Goal: Contribute content: Contribute content

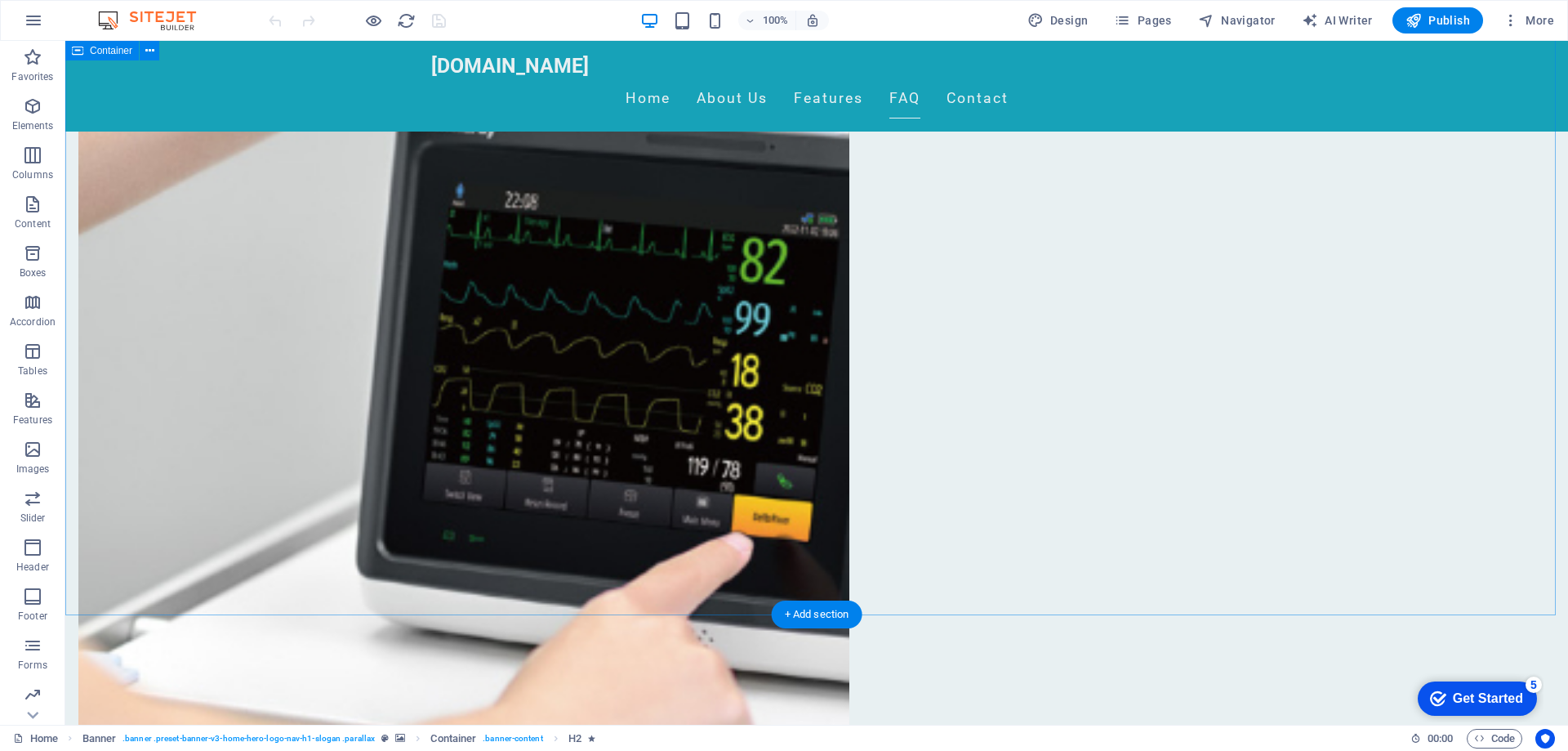
scroll to position [1307, 0]
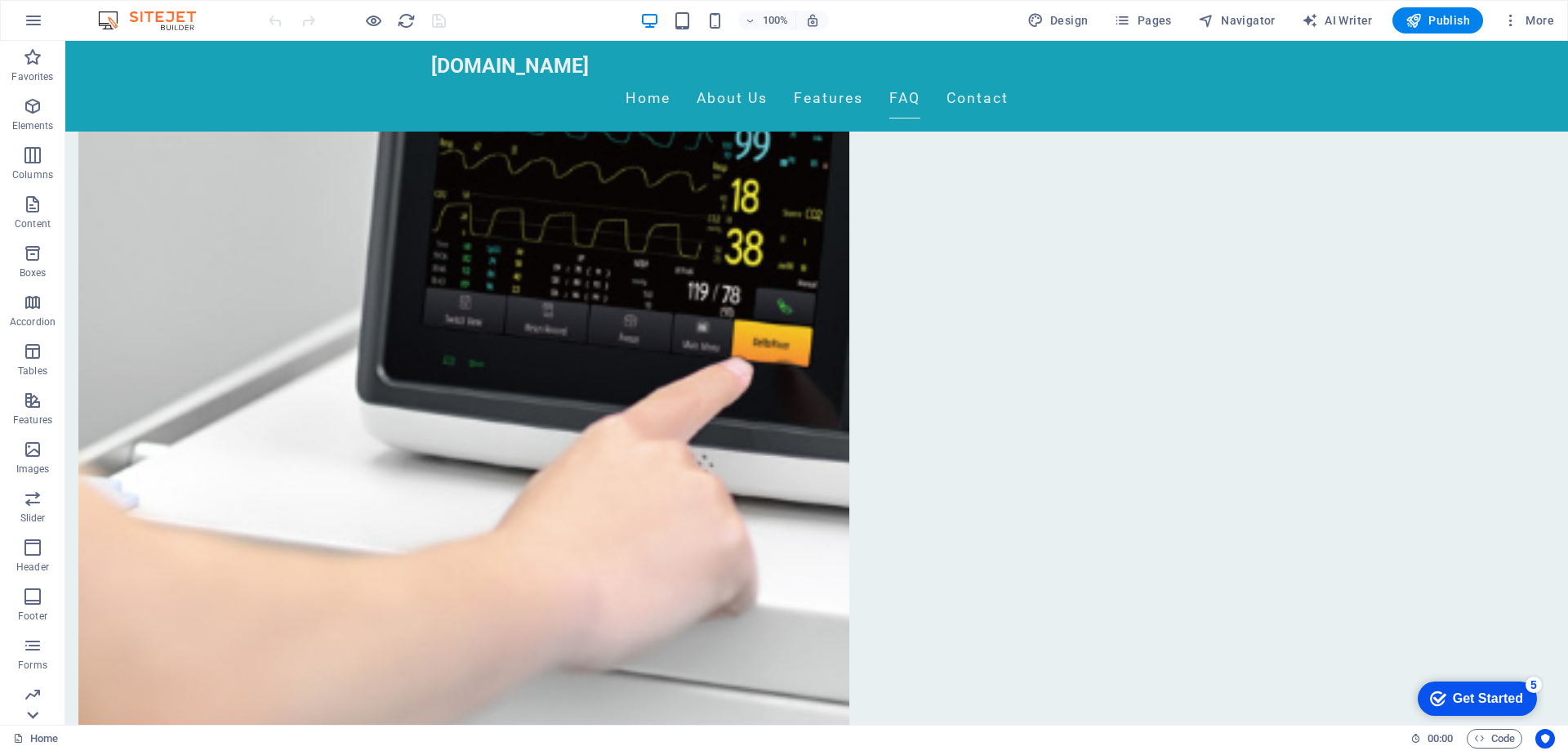
click at [33, 62] on icon at bounding box center [33, 50] width 23 height 23
click at [33, 714] on p "Collections" at bounding box center [32, 711] width 50 height 13
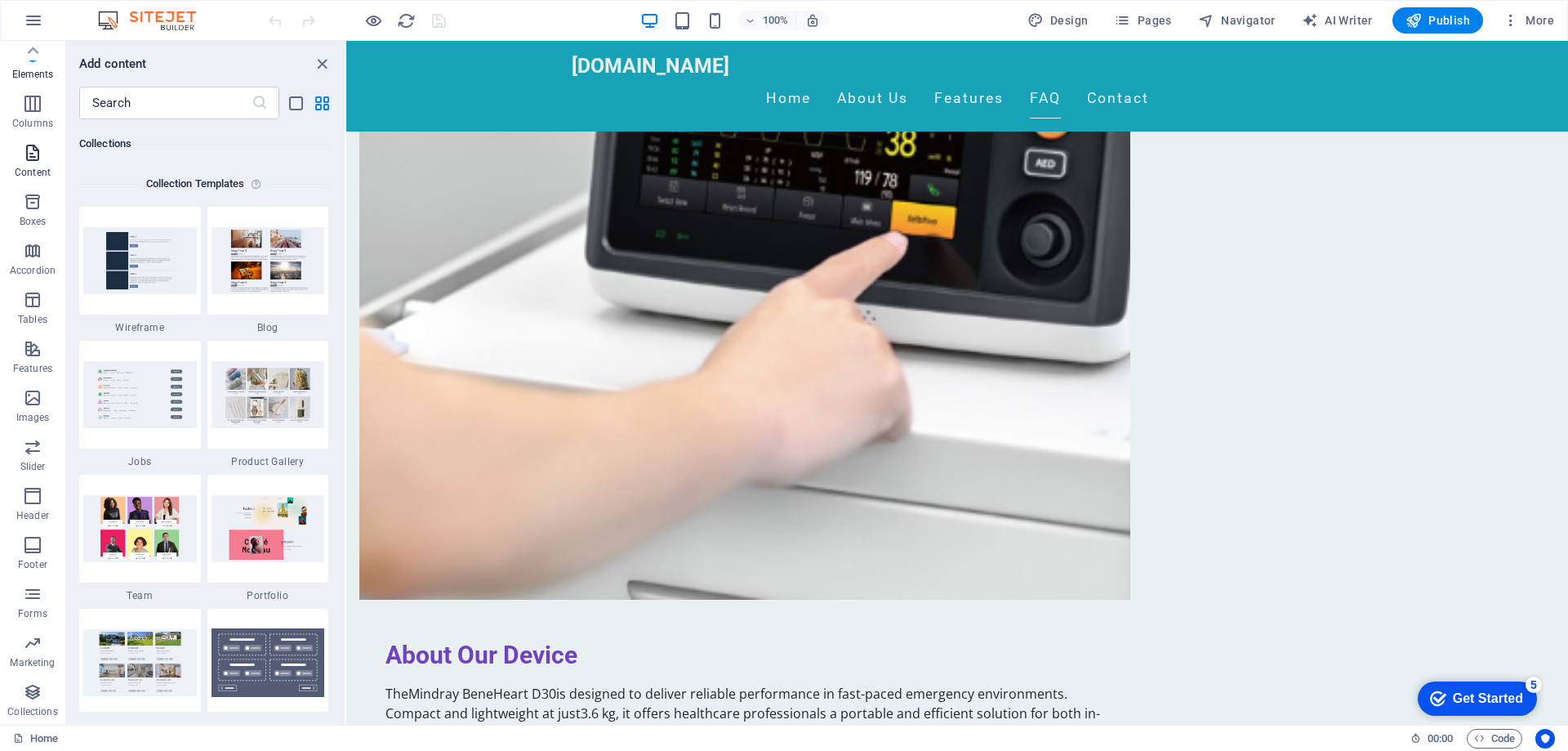
scroll to position [14953, 0]
click at [38, 53] on icon at bounding box center [33, 50] width 23 height 23
click at [38, 53] on icon "button" at bounding box center [33, 57] width 19 height 19
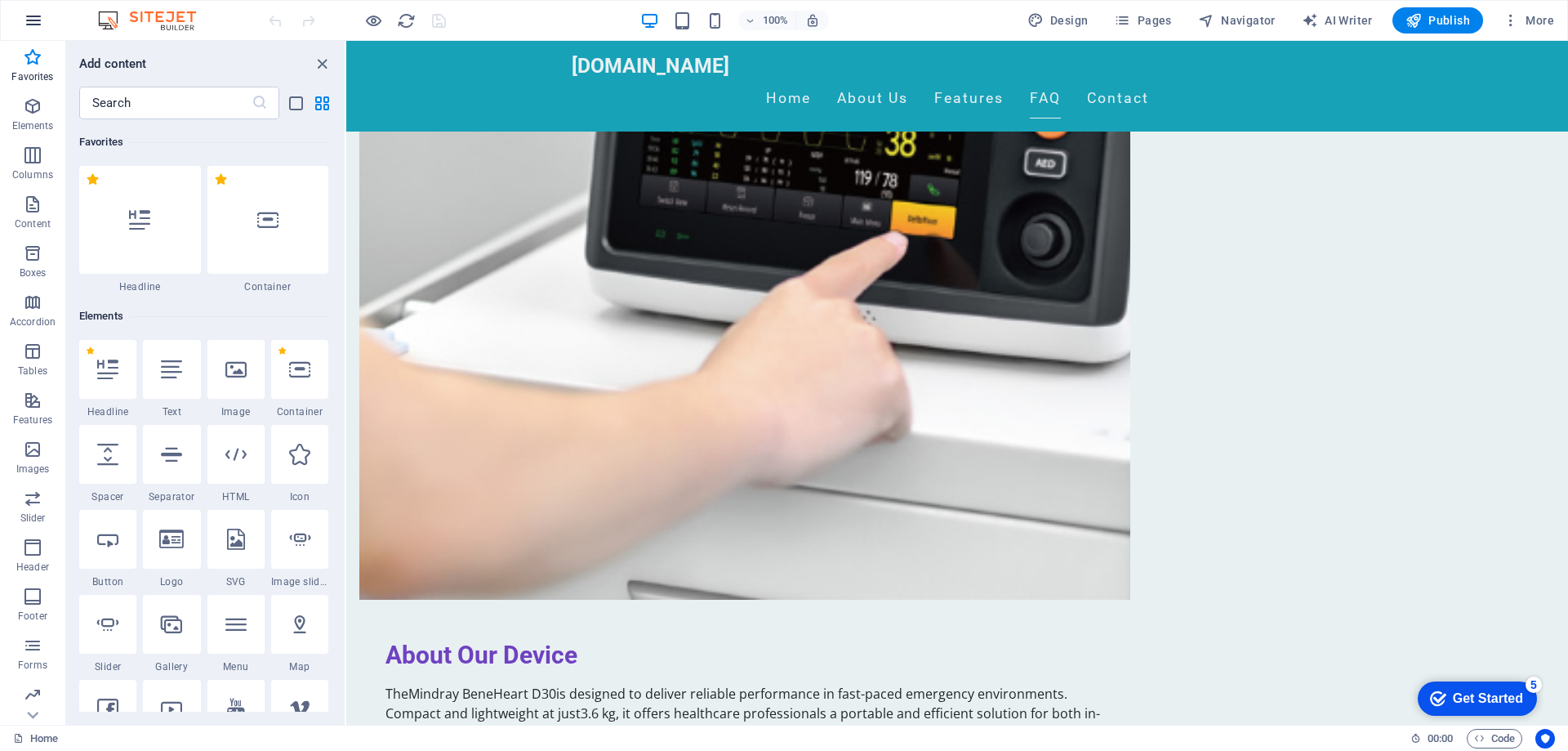
click at [41, 20] on icon "button" at bounding box center [34, 20] width 19 height 19
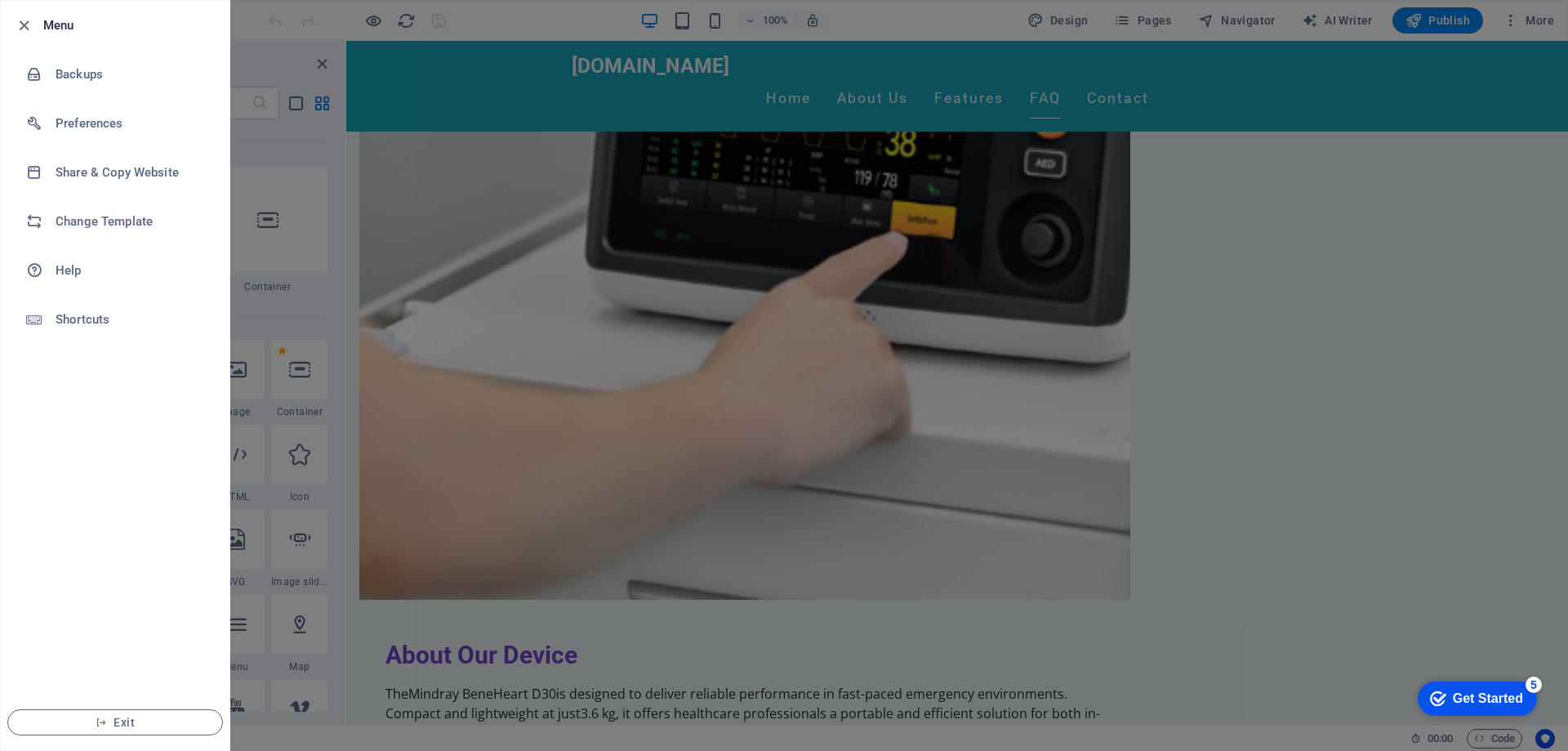
click at [425, 325] on div at bounding box center [784, 375] width 1568 height 751
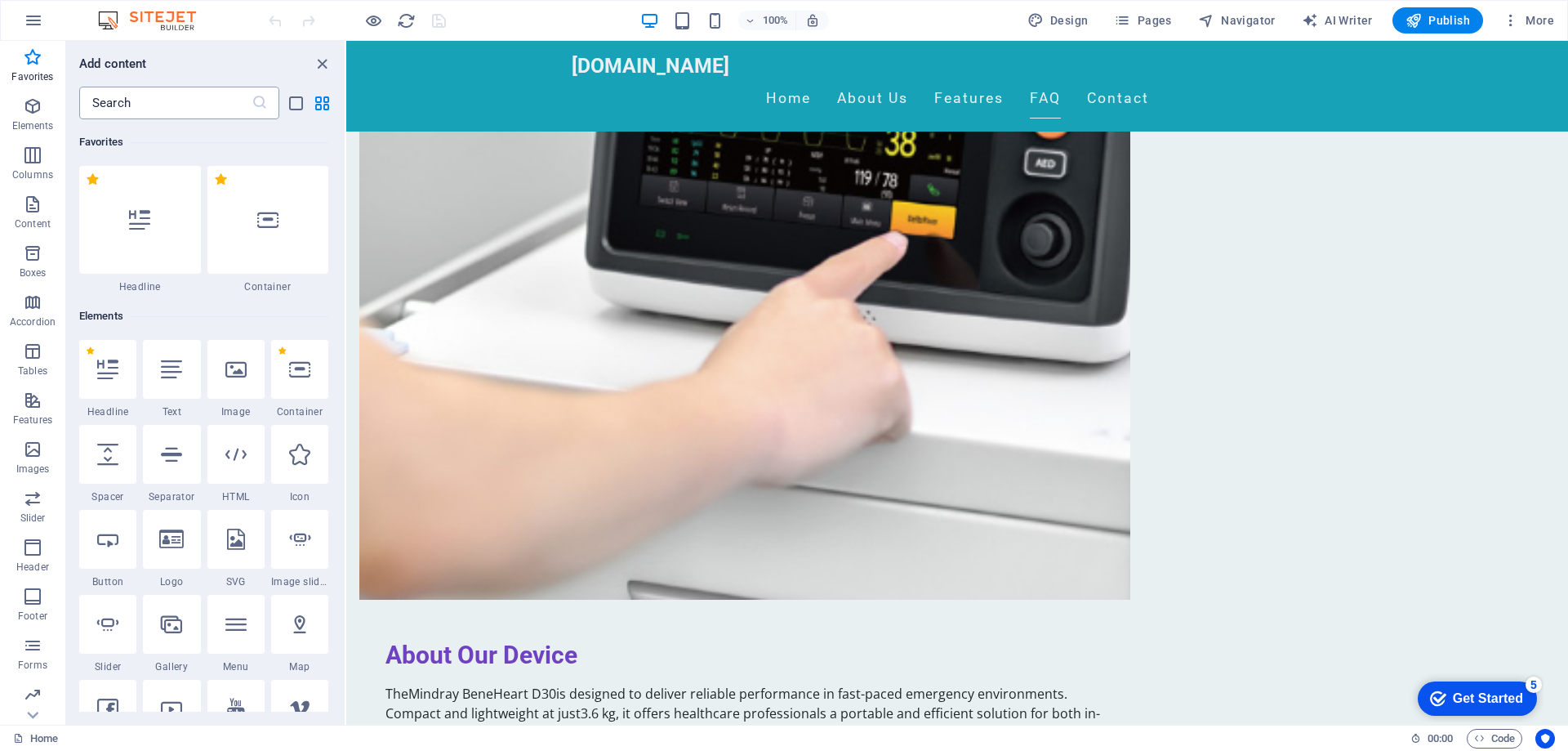
click at [168, 108] on input "text" at bounding box center [165, 103] width 172 height 33
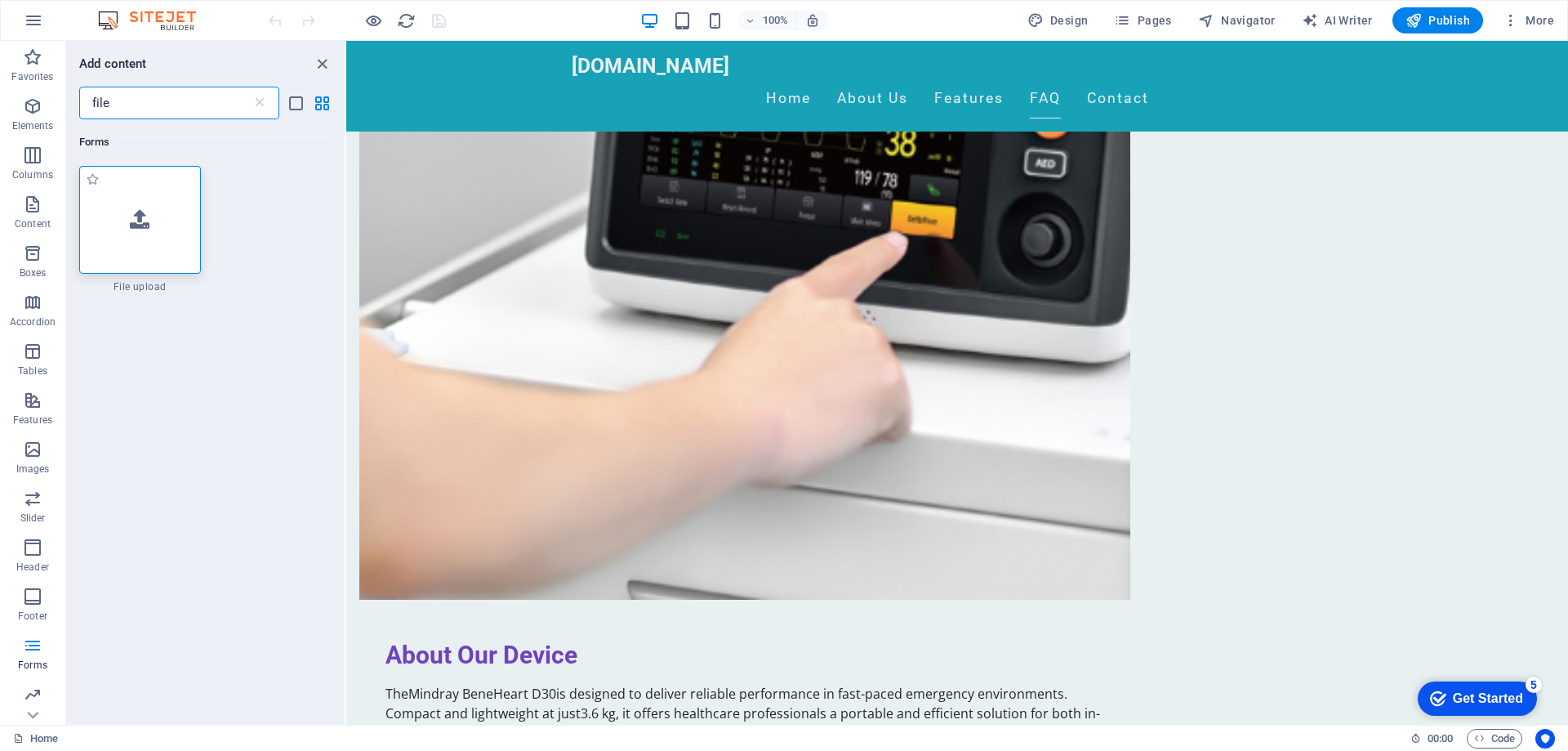
type input "file"
click at [166, 204] on div at bounding box center [141, 219] width 122 height 108
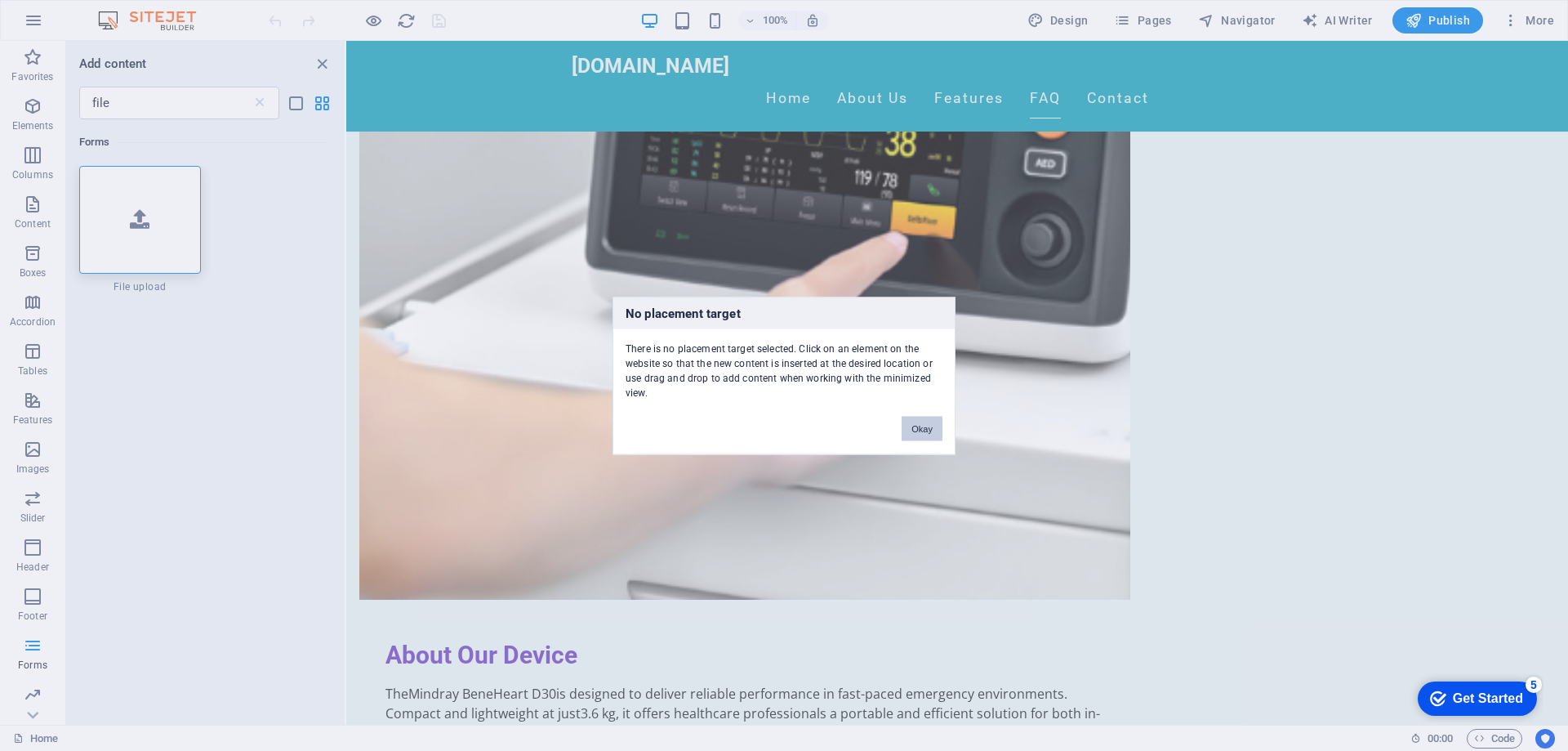
click at [930, 423] on button "Okay" at bounding box center [922, 428] width 41 height 25
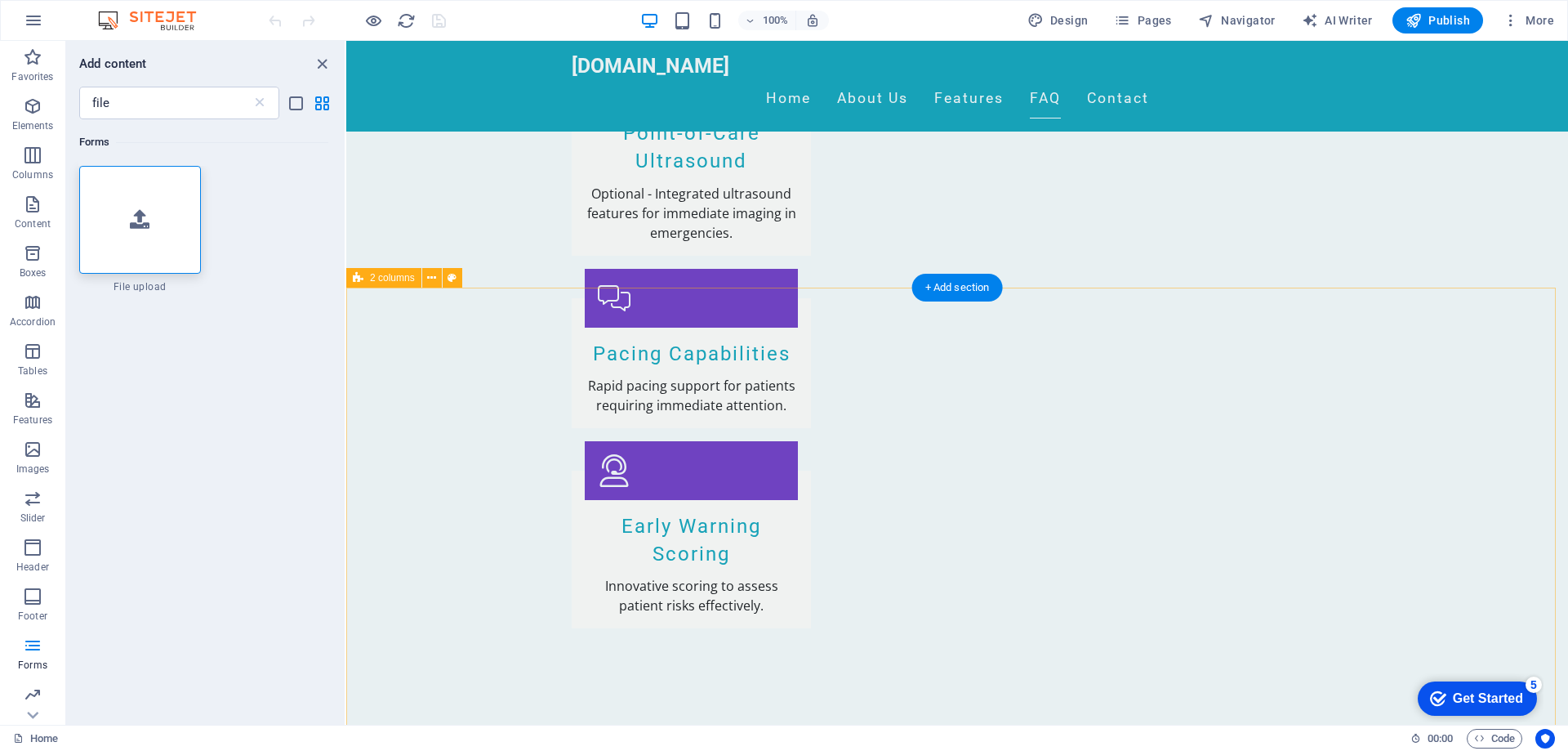
scroll to position [2778, 0]
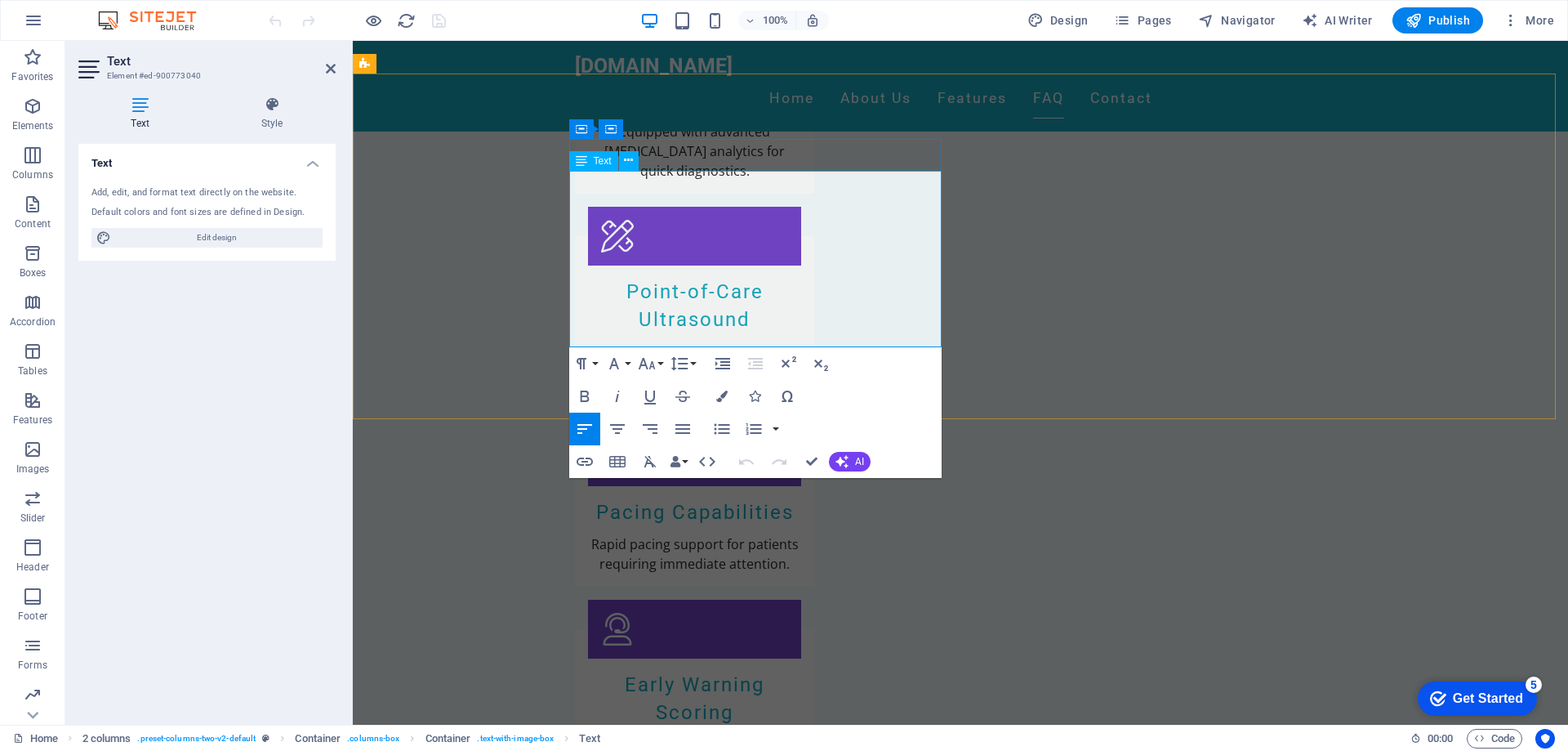
drag, startPoint x: 776, startPoint y: 203, endPoint x: 899, endPoint y: 201, distance: 123.0
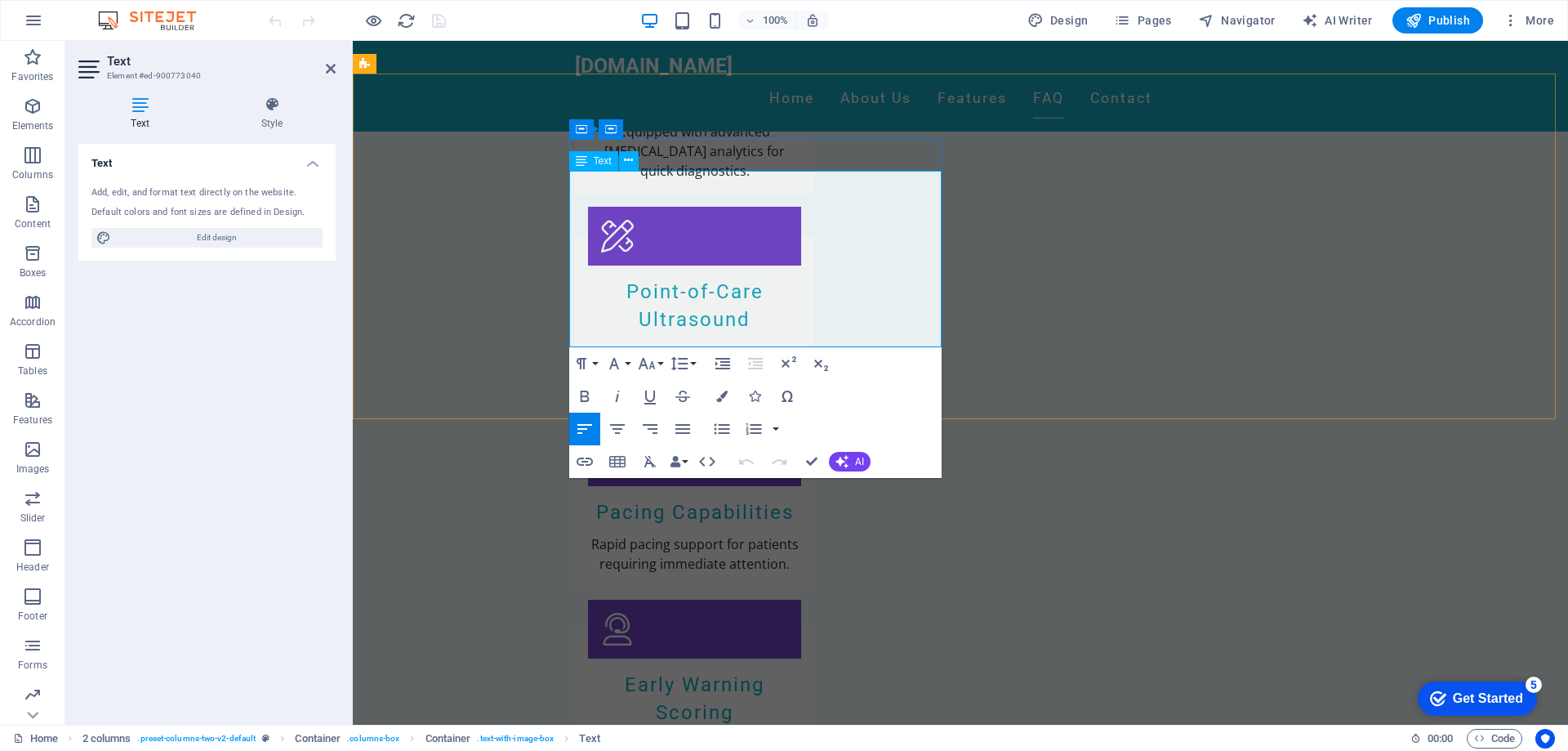
drag, startPoint x: 779, startPoint y: 199, endPoint x: 900, endPoint y: 197, distance: 121.0
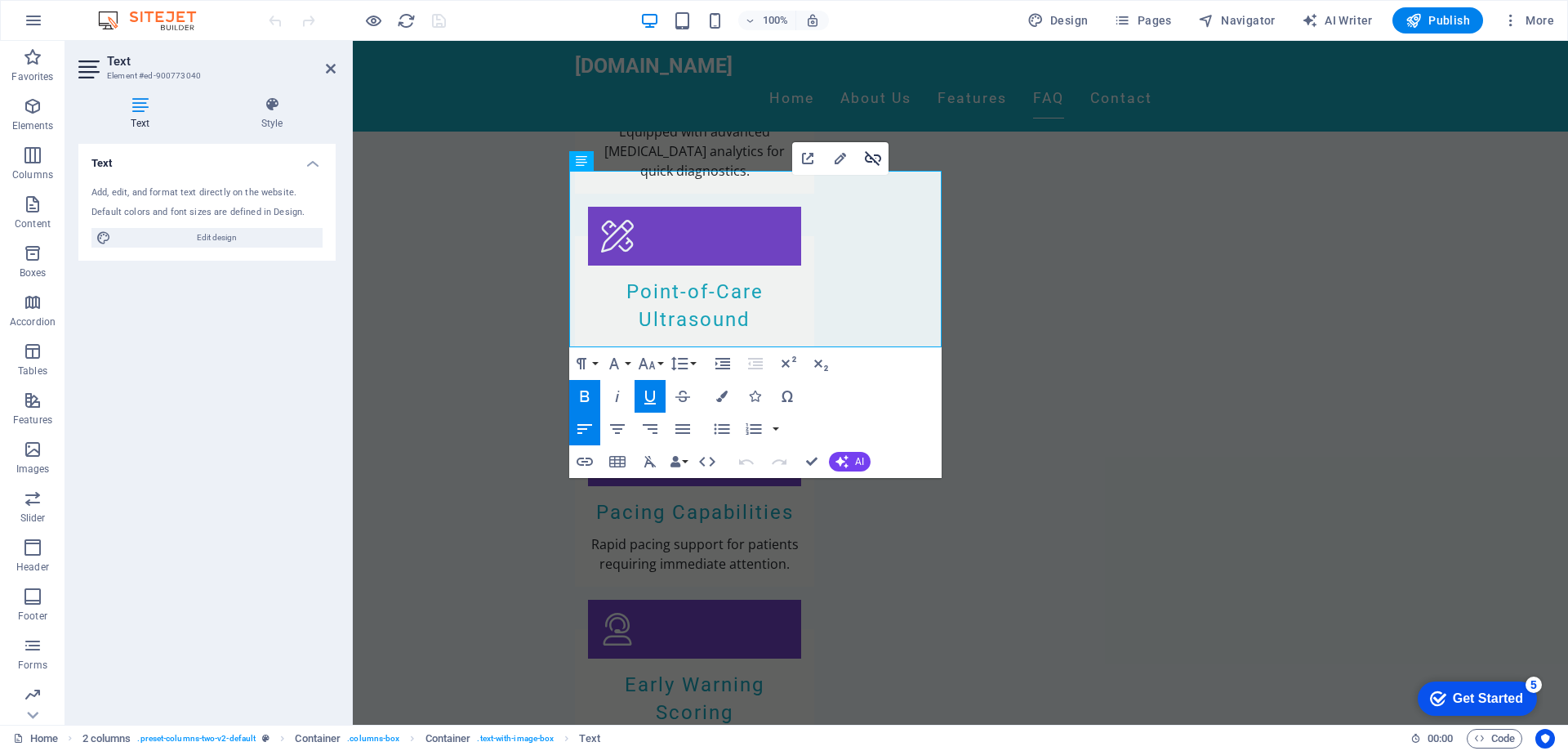
click at [876, 155] on icon "button" at bounding box center [873, 158] width 16 height 15
click at [576, 467] on icon "button" at bounding box center [585, 462] width 19 height 19
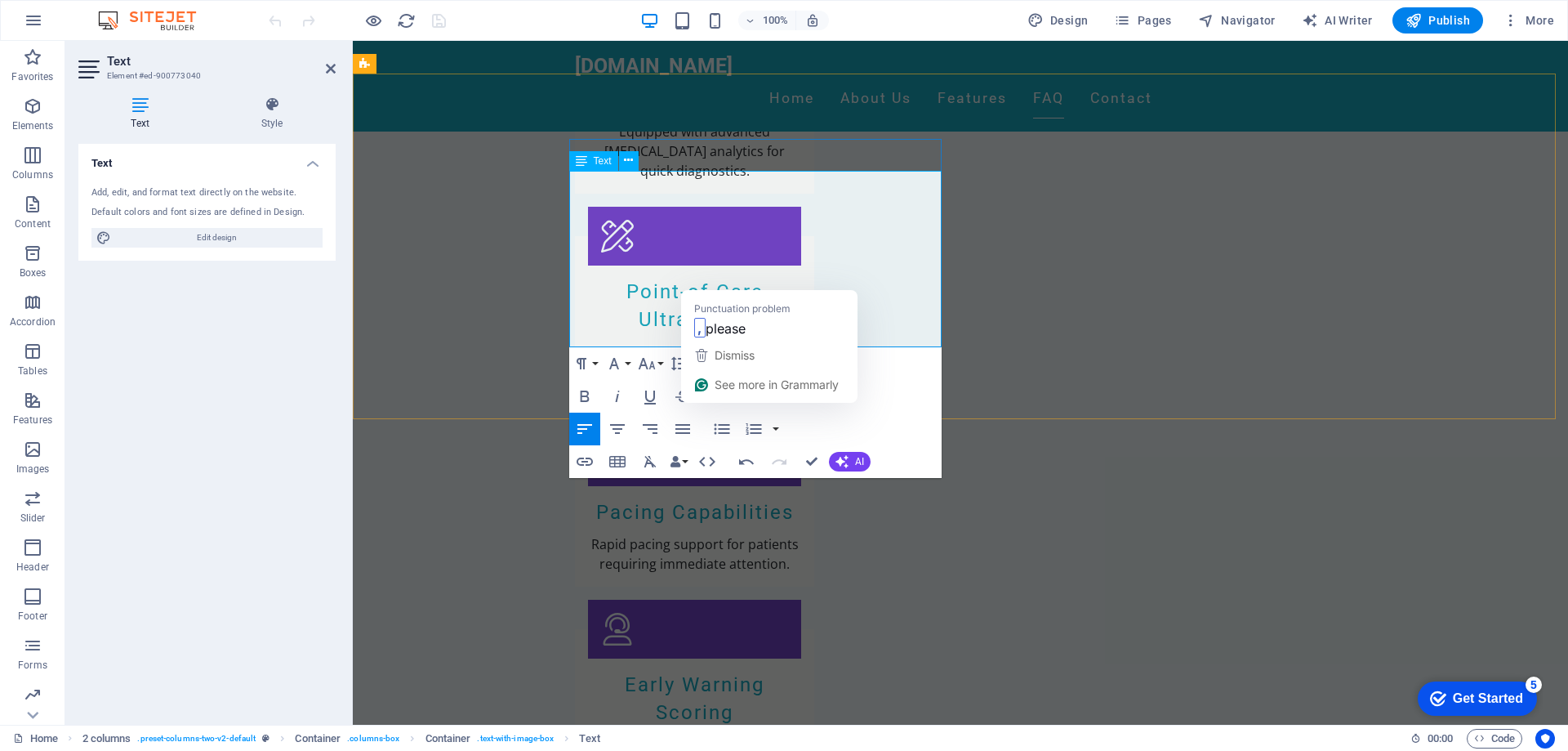
drag, startPoint x: 843, startPoint y: 273, endPoint x: 1039, endPoint y: 333, distance: 205.0
type input "[URL][DOMAIN_NAME]"
type input "please click this link"
type input "Mindray D60 Data sheet"
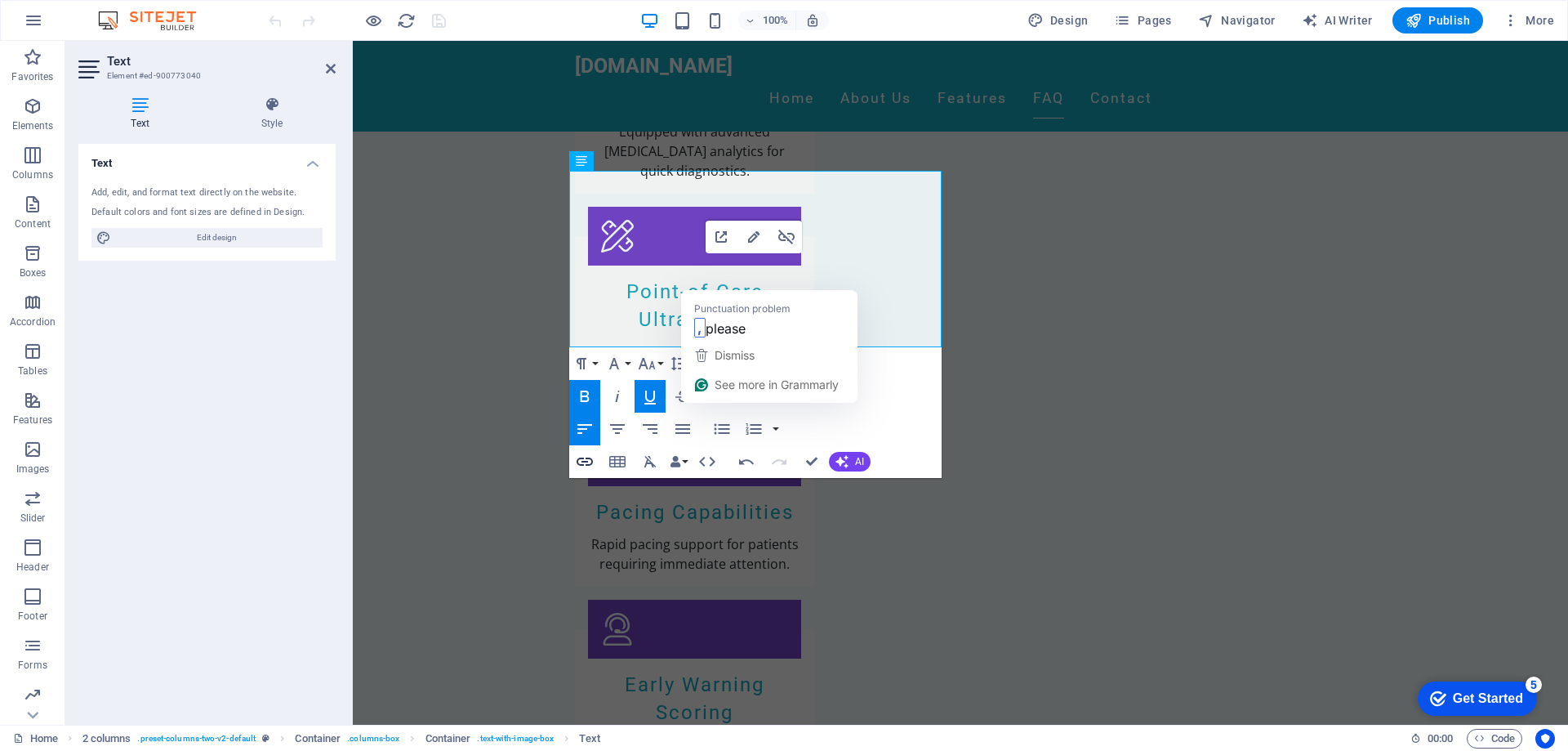
checkbox input "true"
click at [586, 462] on icon "button" at bounding box center [585, 461] width 16 height 8
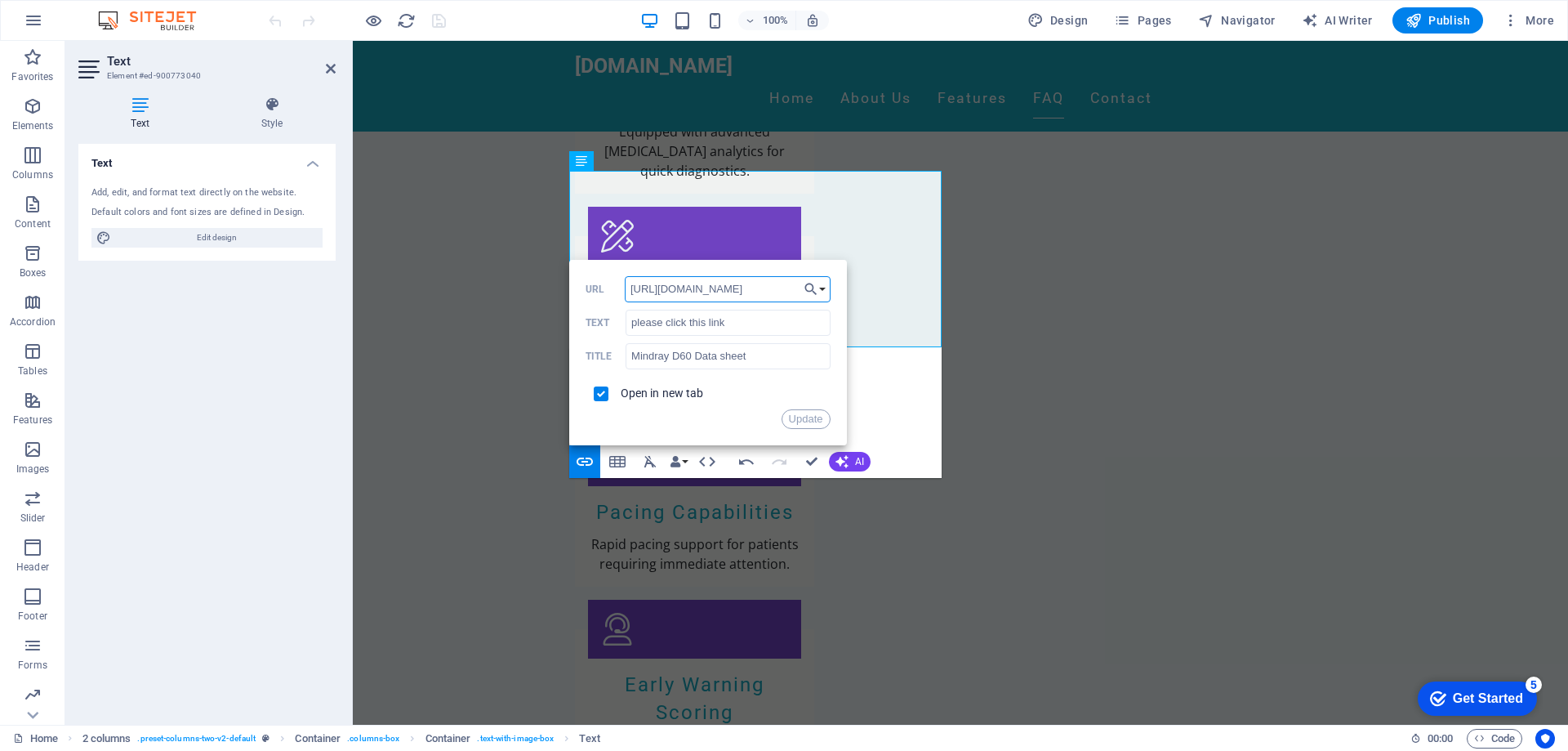
scroll to position [0, 0]
drag, startPoint x: 1049, startPoint y: 329, endPoint x: 566, endPoint y: 293, distance: 484.3
click at [862, 368] on div "Paragraph Format Normal Heading 1 Heading 2 Heading 3 Heading 4 Heading 5 Headi…" at bounding box center [755, 412] width 372 height 131
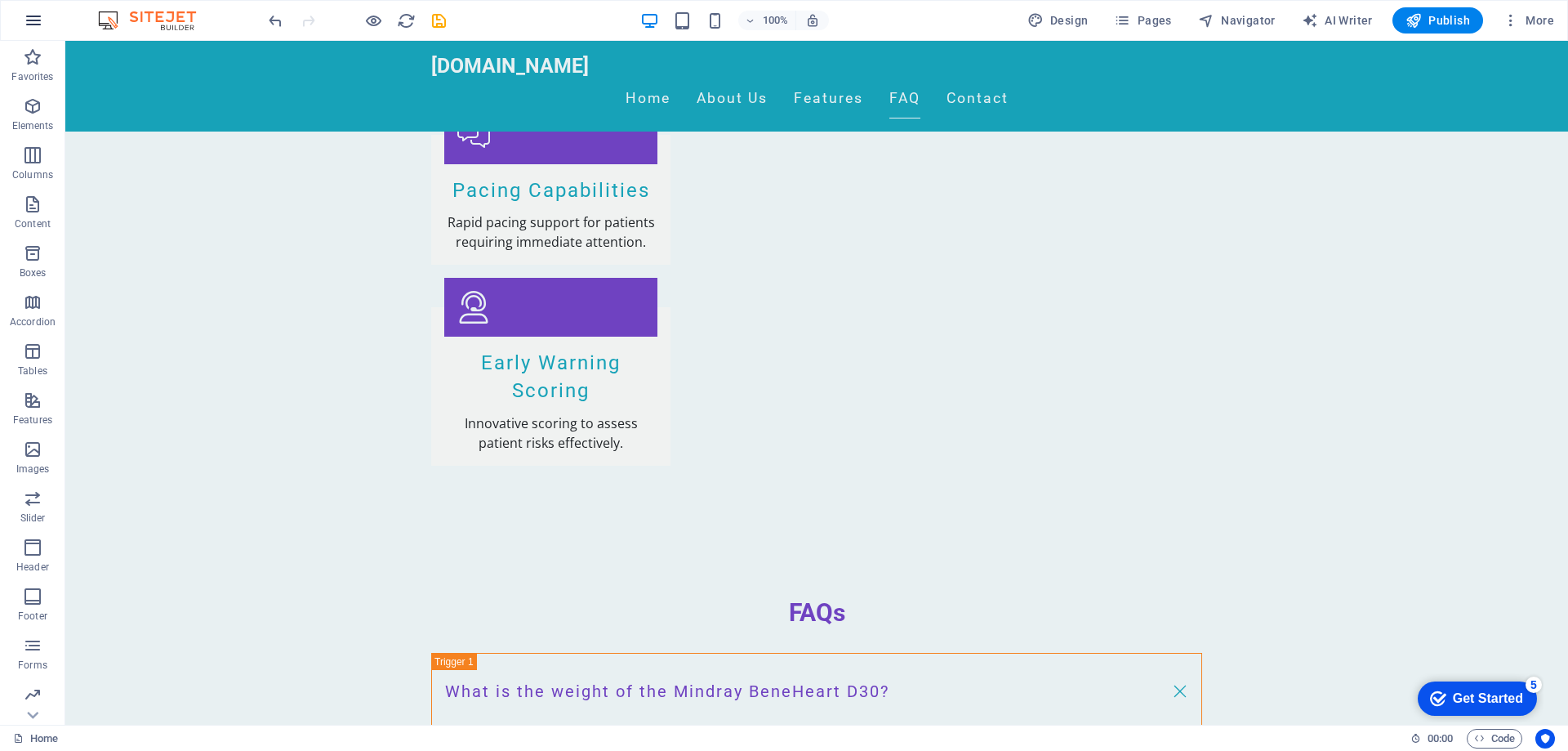
click at [34, 20] on icon "button" at bounding box center [34, 20] width 19 height 19
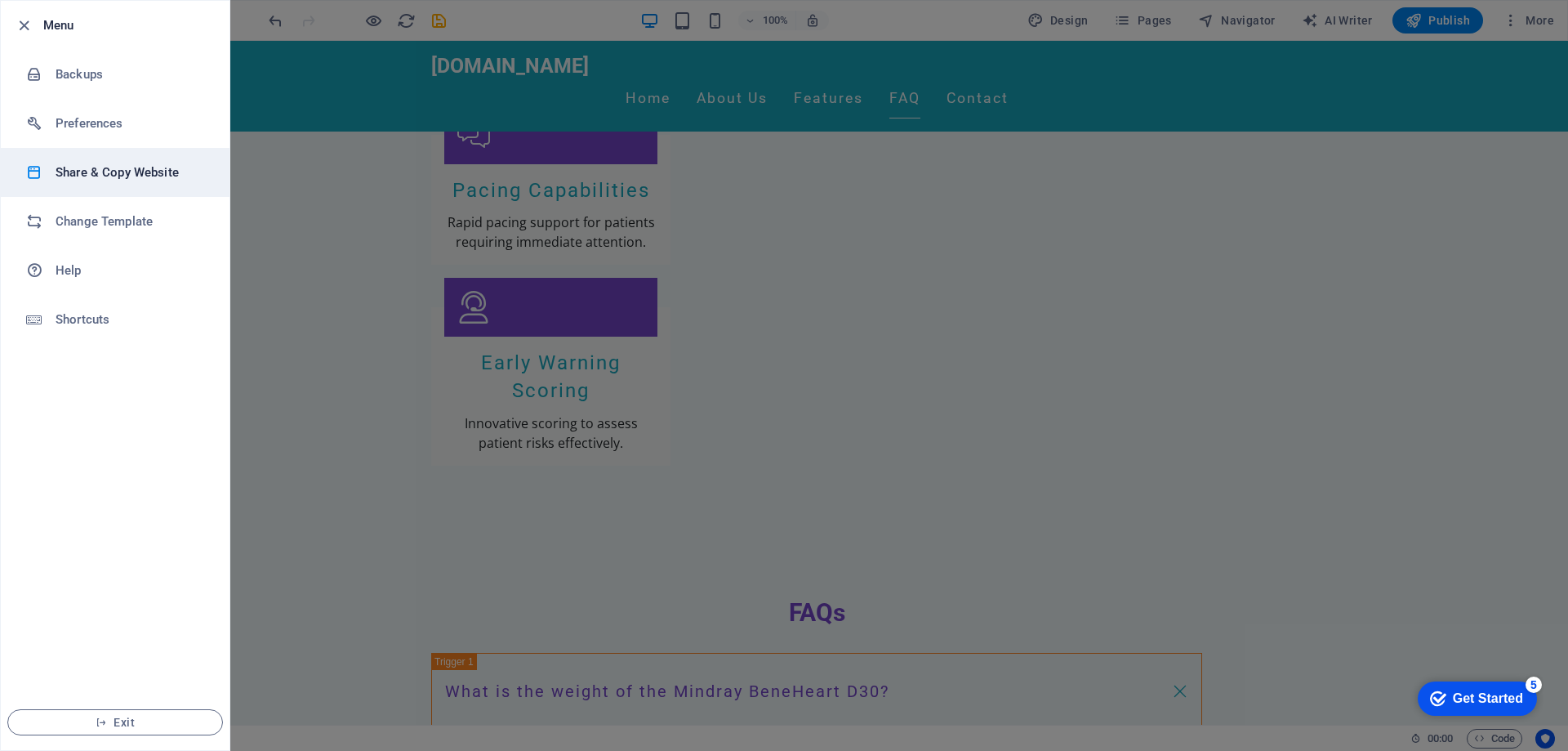
click at [157, 177] on h6 "Share & Copy Website" at bounding box center [131, 172] width 151 height 19
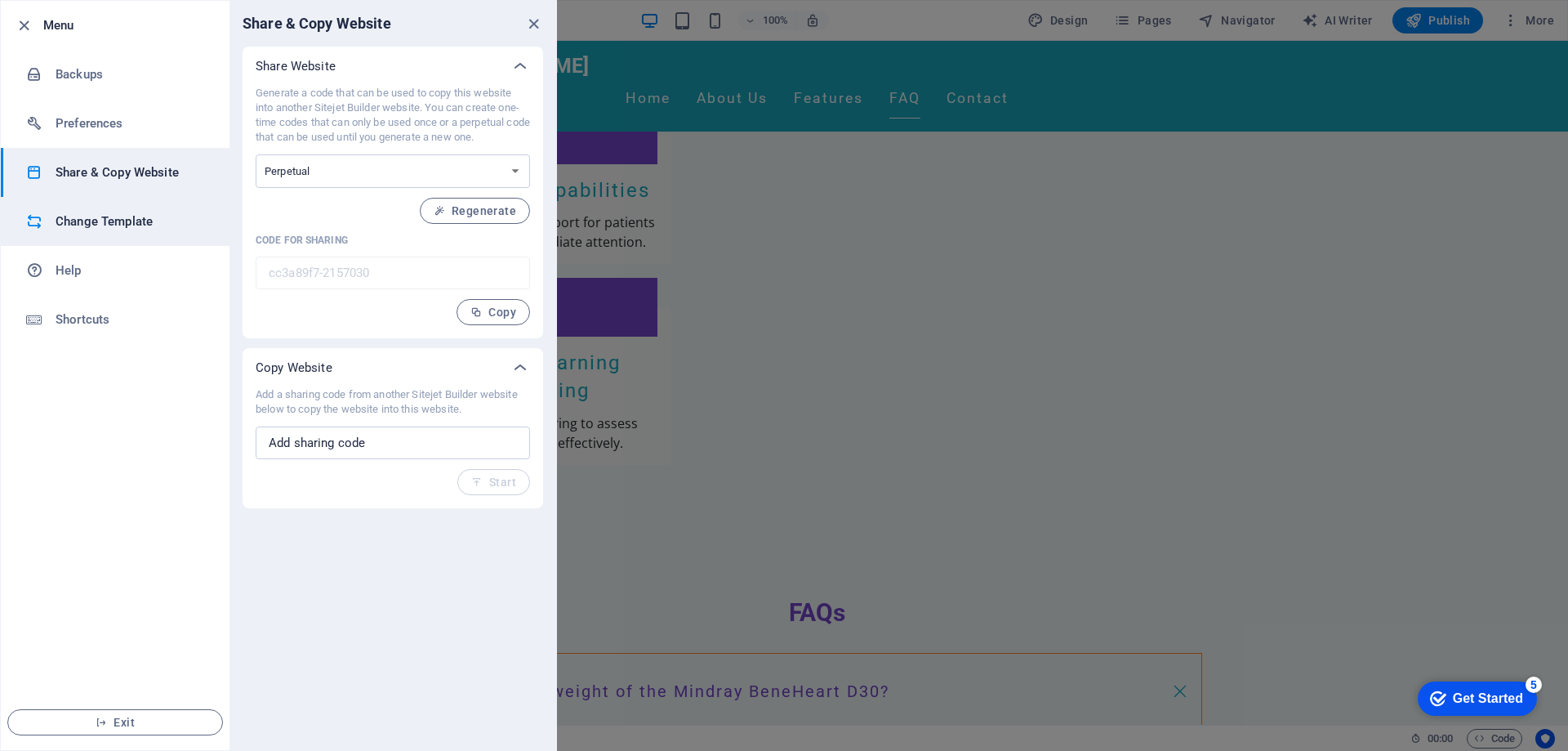
click at [148, 218] on h6 "Change Template" at bounding box center [131, 221] width 151 height 19
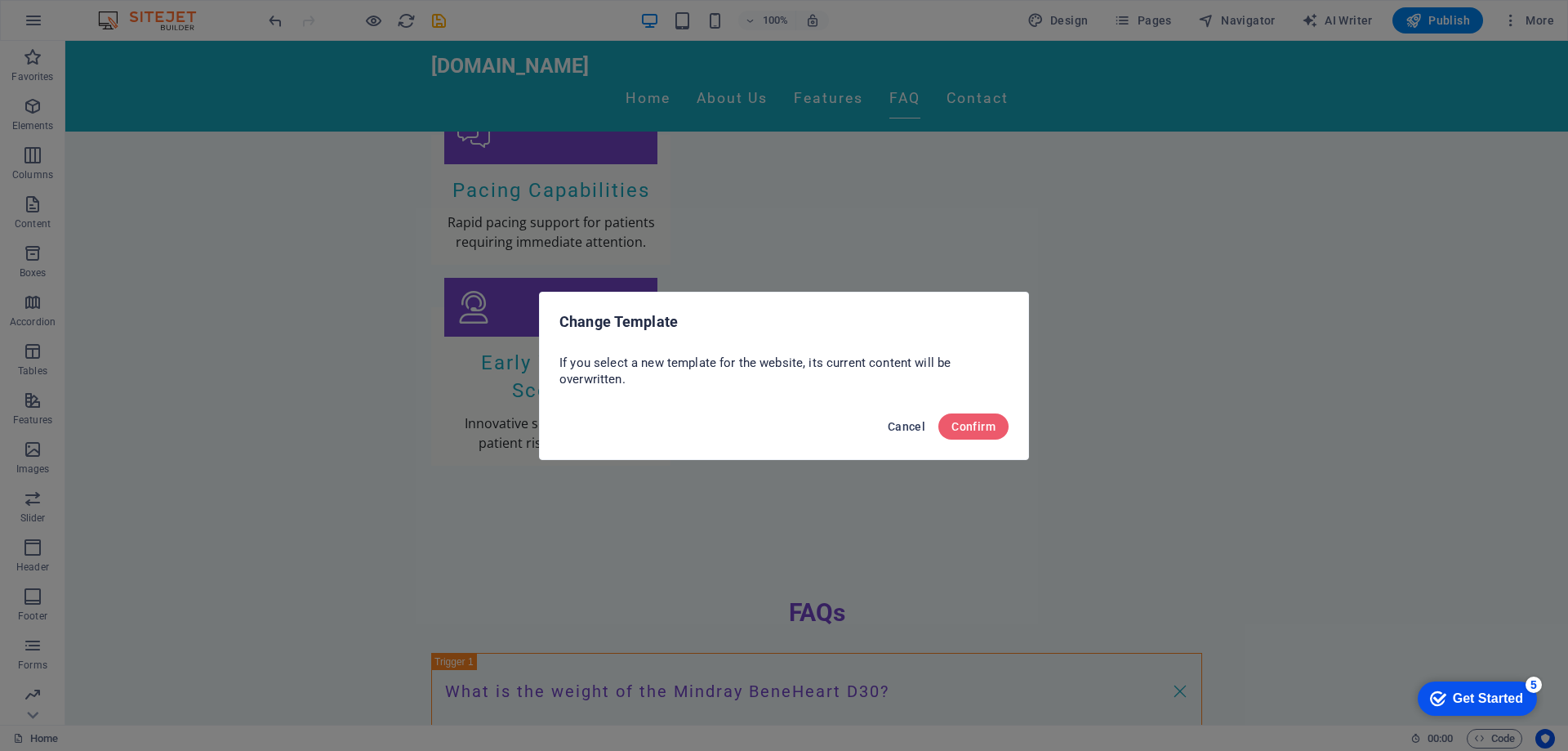
drag, startPoint x: 909, startPoint y: 429, endPoint x: 817, endPoint y: 385, distance: 102.0
click at [909, 429] on span "Cancel" at bounding box center [906, 426] width 37 height 13
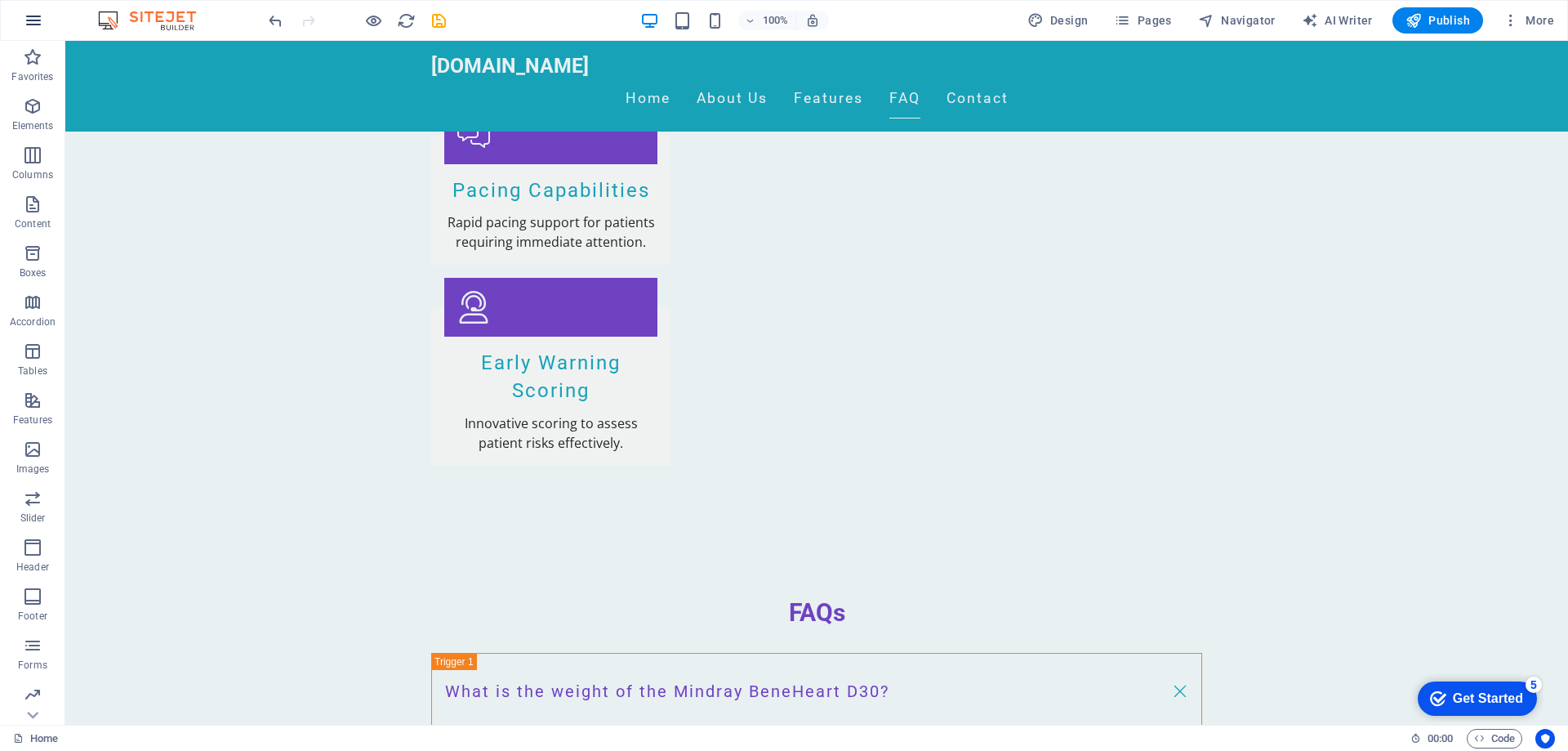
click at [34, 27] on icon "button" at bounding box center [34, 20] width 19 height 19
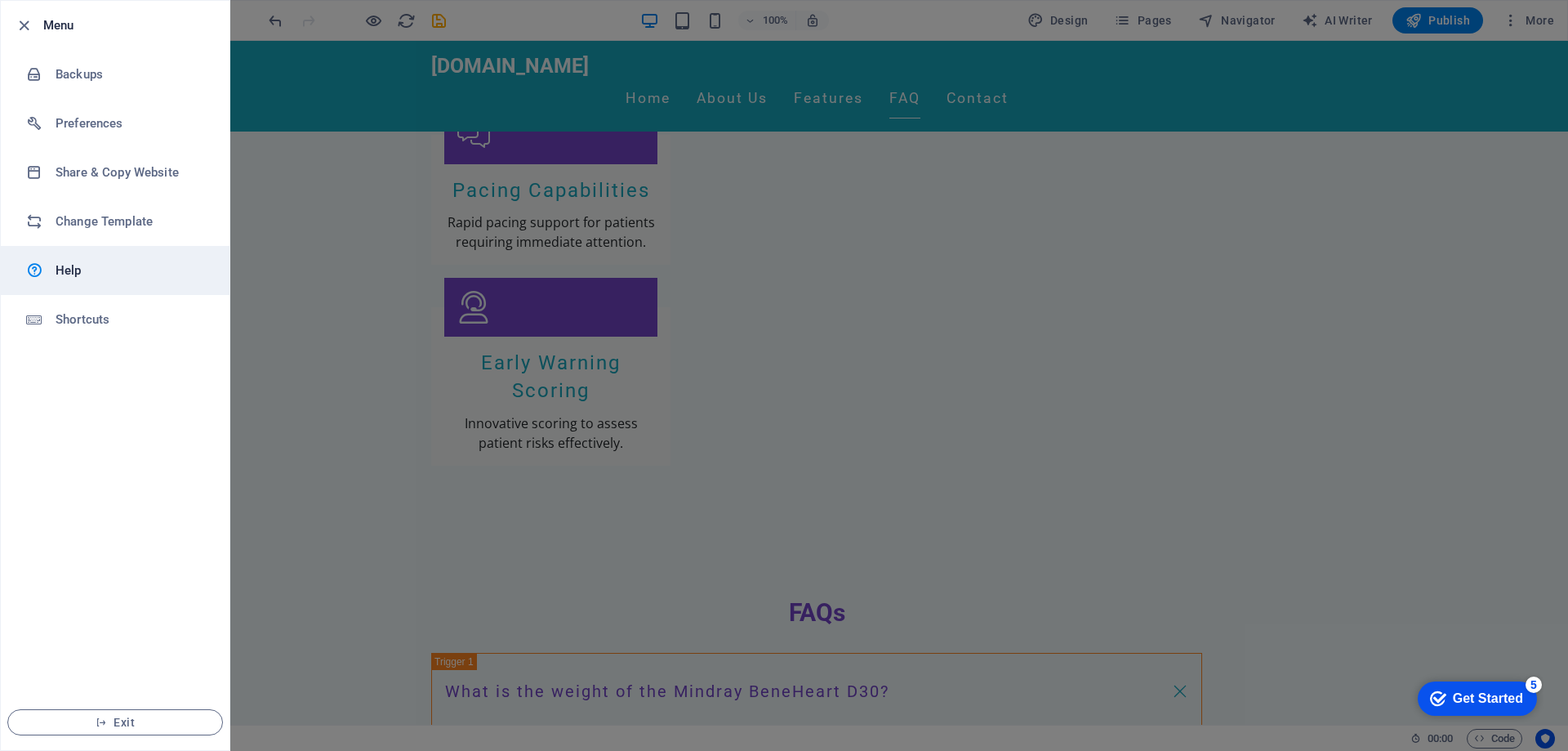
click at [88, 272] on h6 "Help" at bounding box center [131, 271] width 151 height 19
click at [30, 26] on icon "button" at bounding box center [24, 25] width 19 height 19
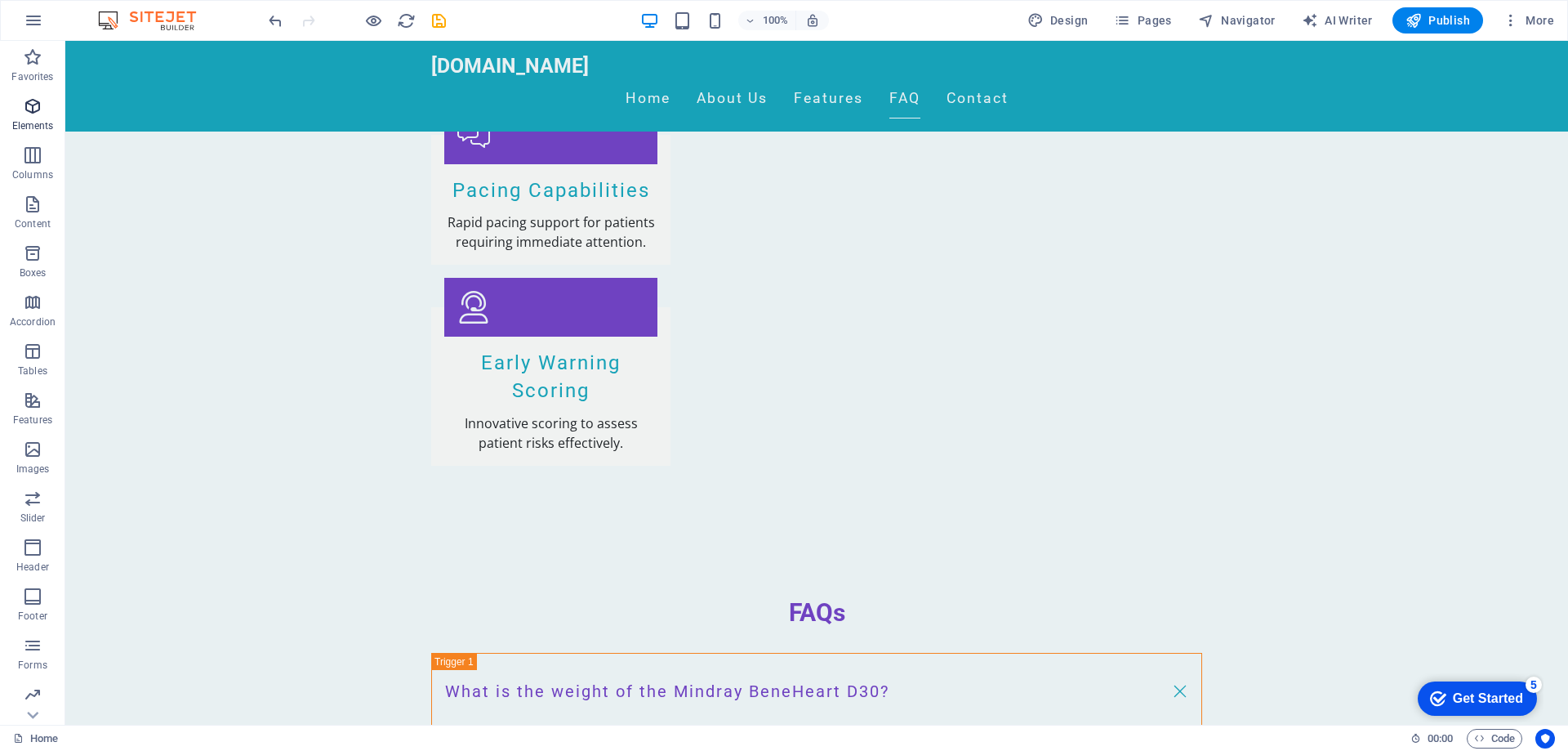
click at [52, 102] on span "Elements" at bounding box center [33, 116] width 65 height 39
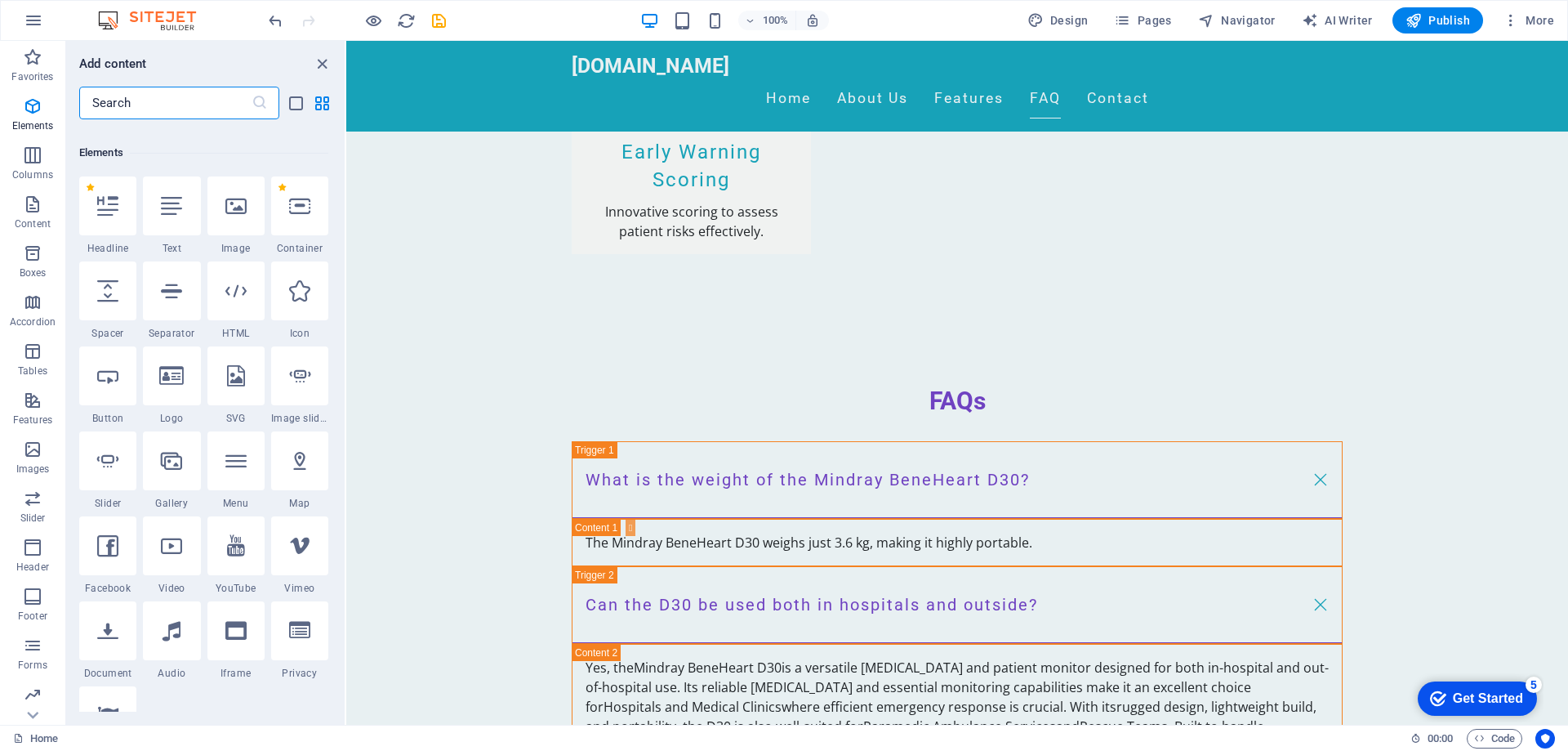
scroll to position [174, 0]
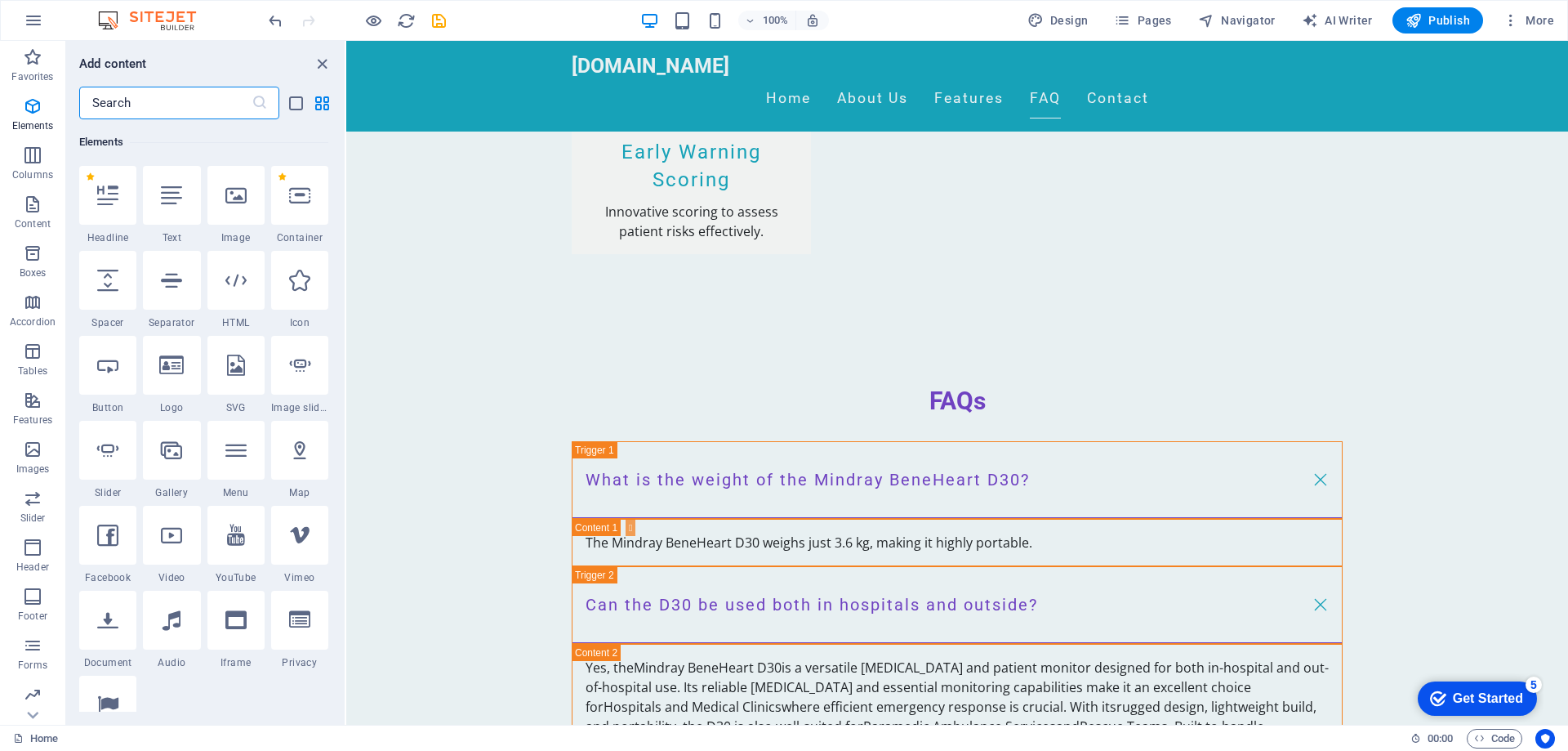
click at [132, 109] on input "text" at bounding box center [165, 103] width 172 height 33
type input "file"
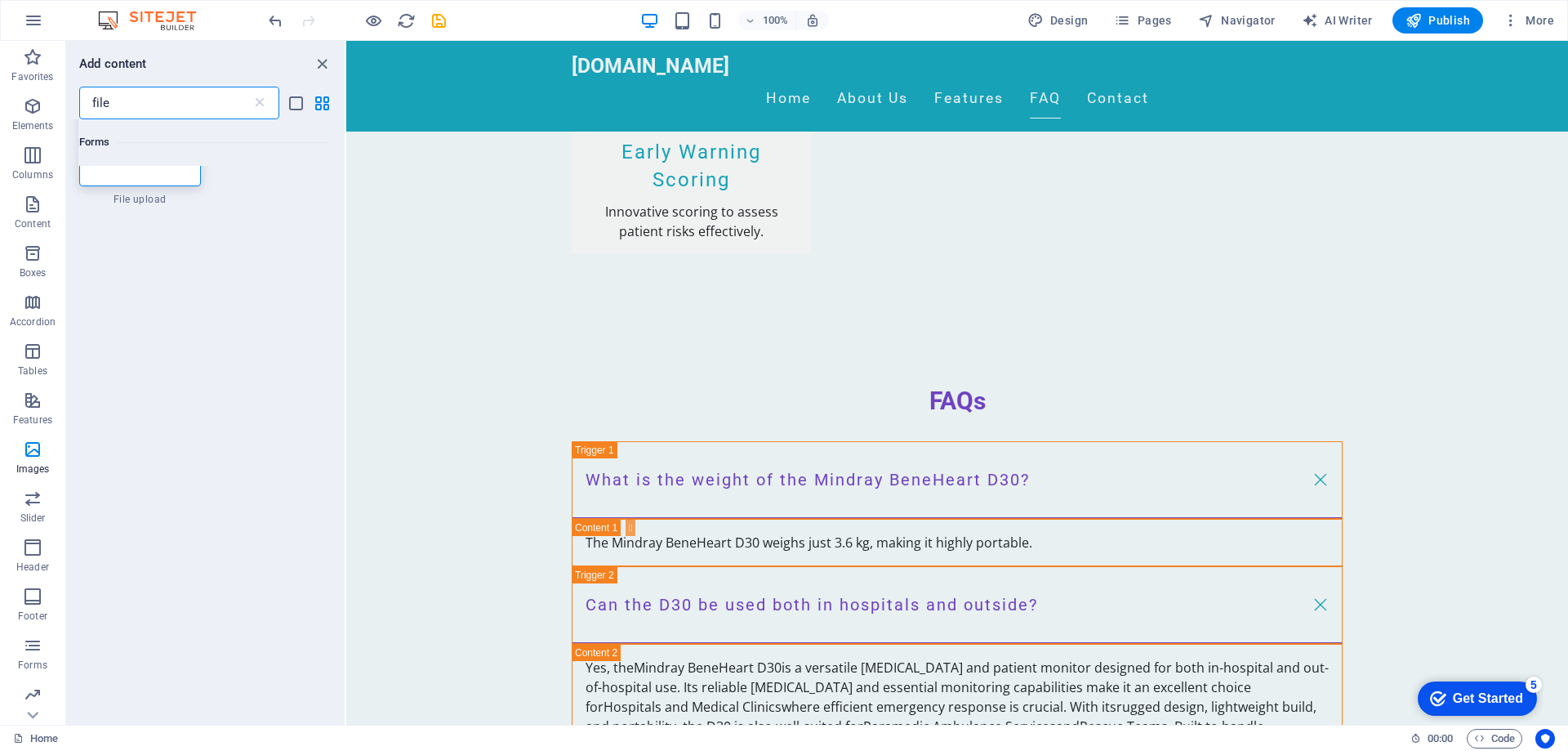
scroll to position [0, 0]
type input "upload"
click at [159, 210] on div at bounding box center [141, 219] width 122 height 108
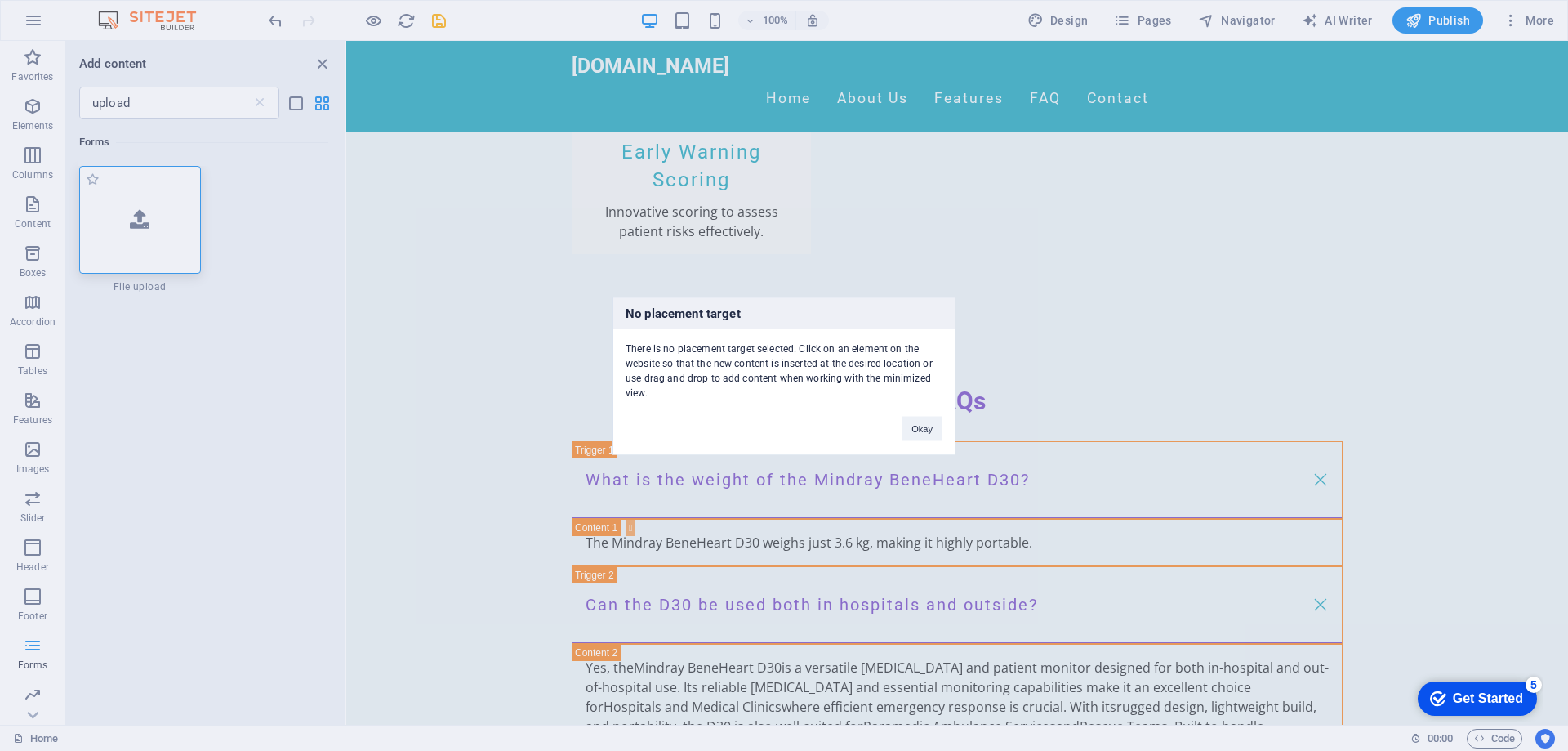
click at [159, 210] on div "No placement target There is no placement target selected. Click on an element …" at bounding box center [784, 375] width 1568 height 751
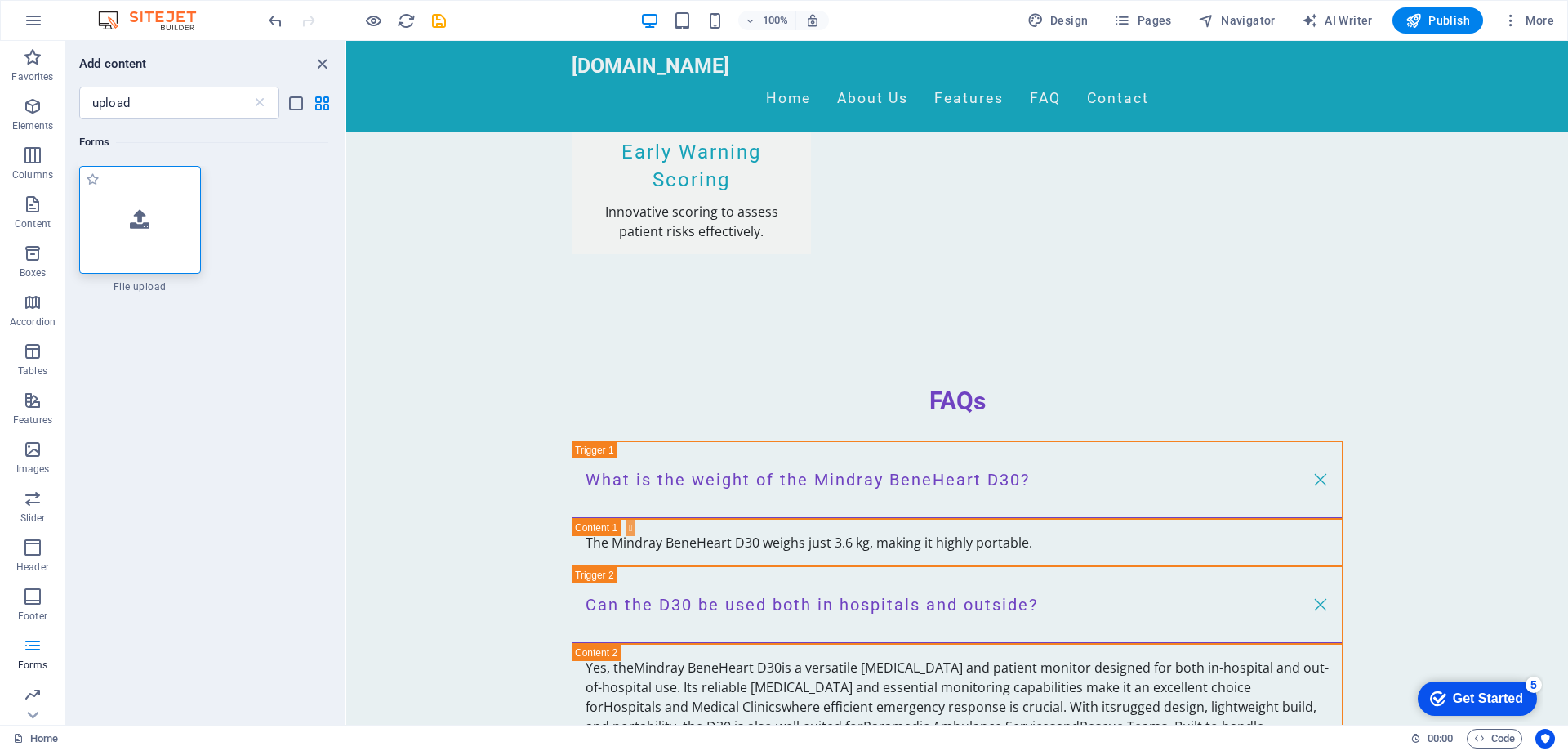
click at [159, 210] on div at bounding box center [141, 219] width 122 height 108
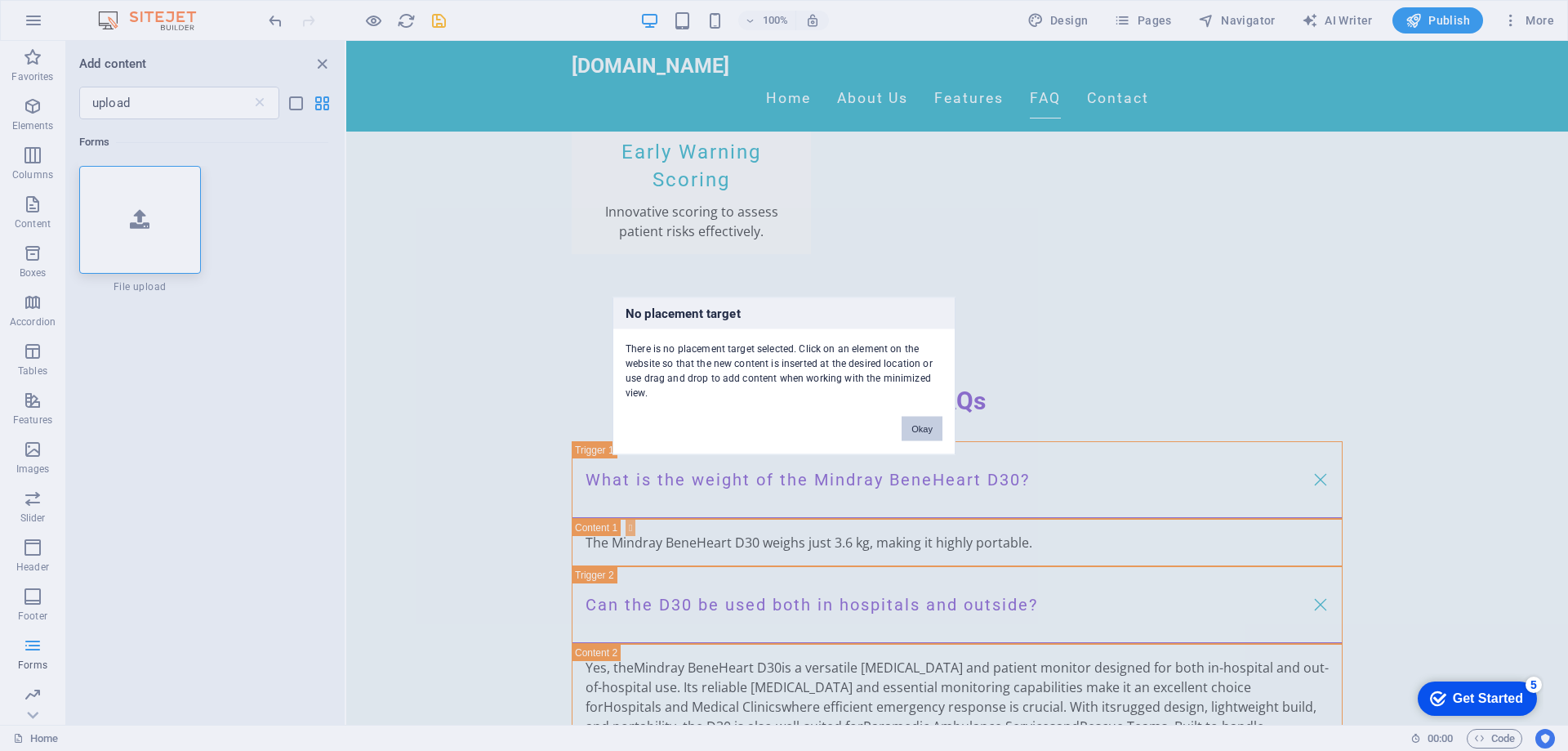
click at [921, 420] on button "Okay" at bounding box center [922, 428] width 41 height 25
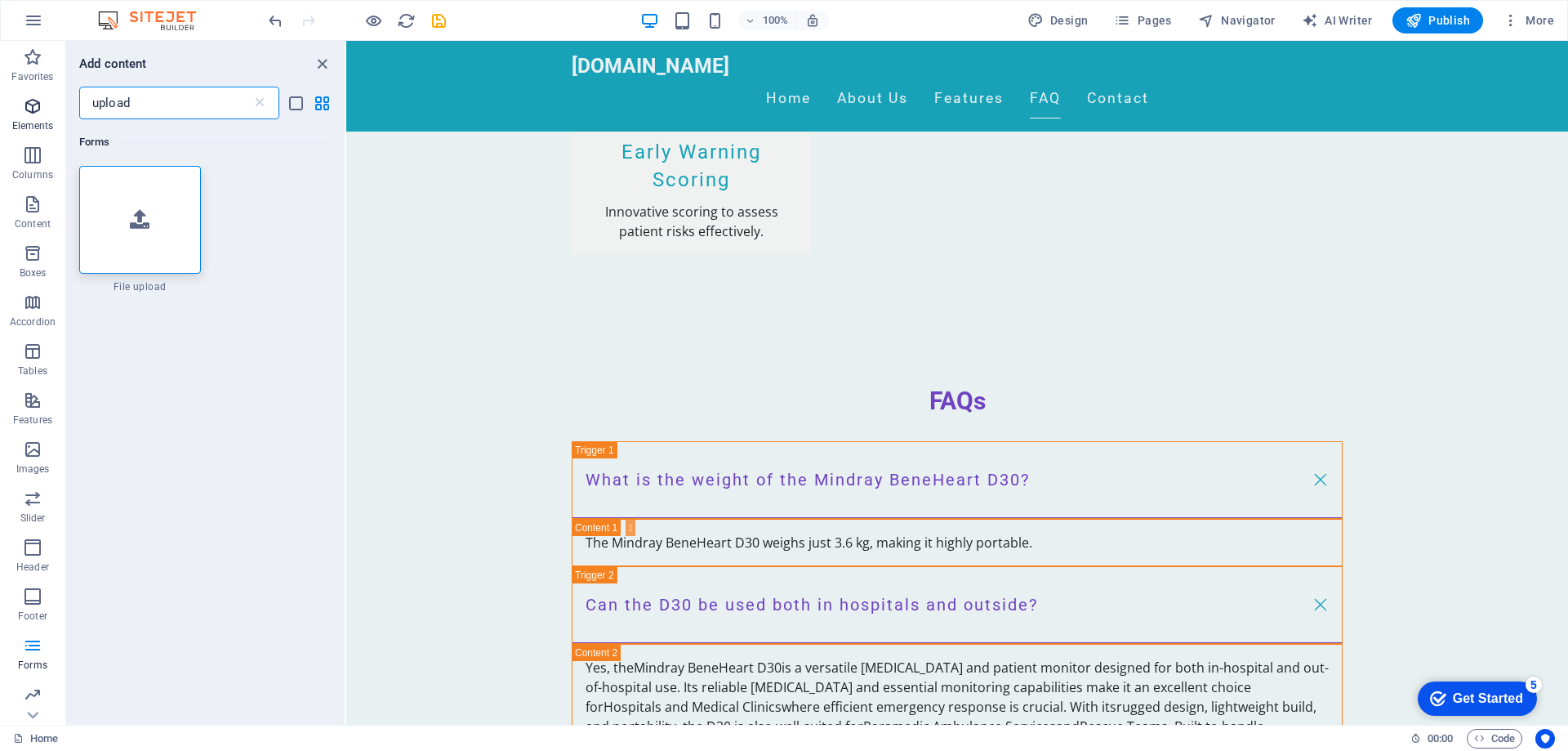
drag, startPoint x: 204, startPoint y: 93, endPoint x: 5, endPoint y: 99, distance: 199.1
click at [5, 99] on div "Favorites Elements Columns Content Boxes Accordion Tables Features Images Slide…" at bounding box center [173, 382] width 347 height 684
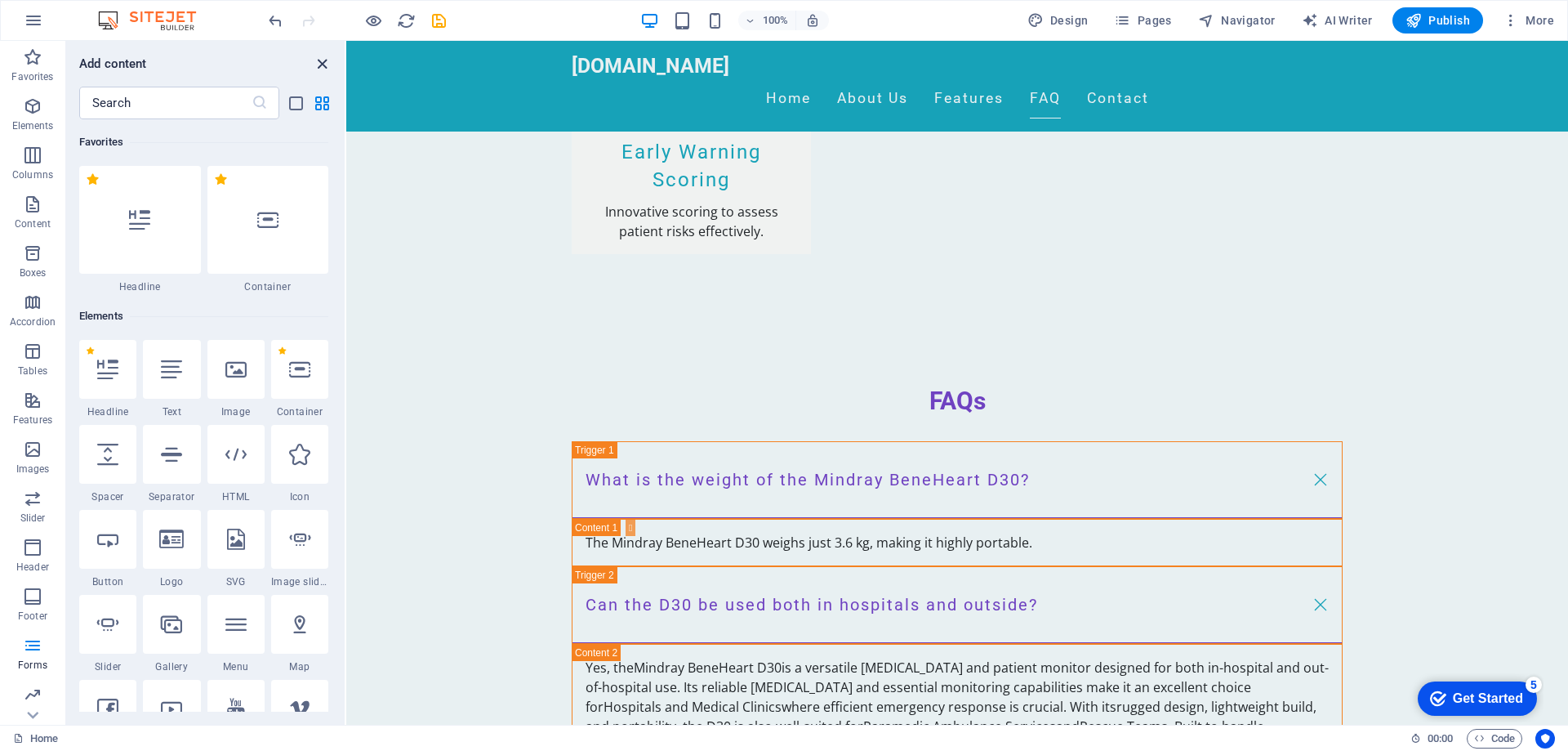
click at [325, 64] on icon "close panel" at bounding box center [322, 64] width 19 height 19
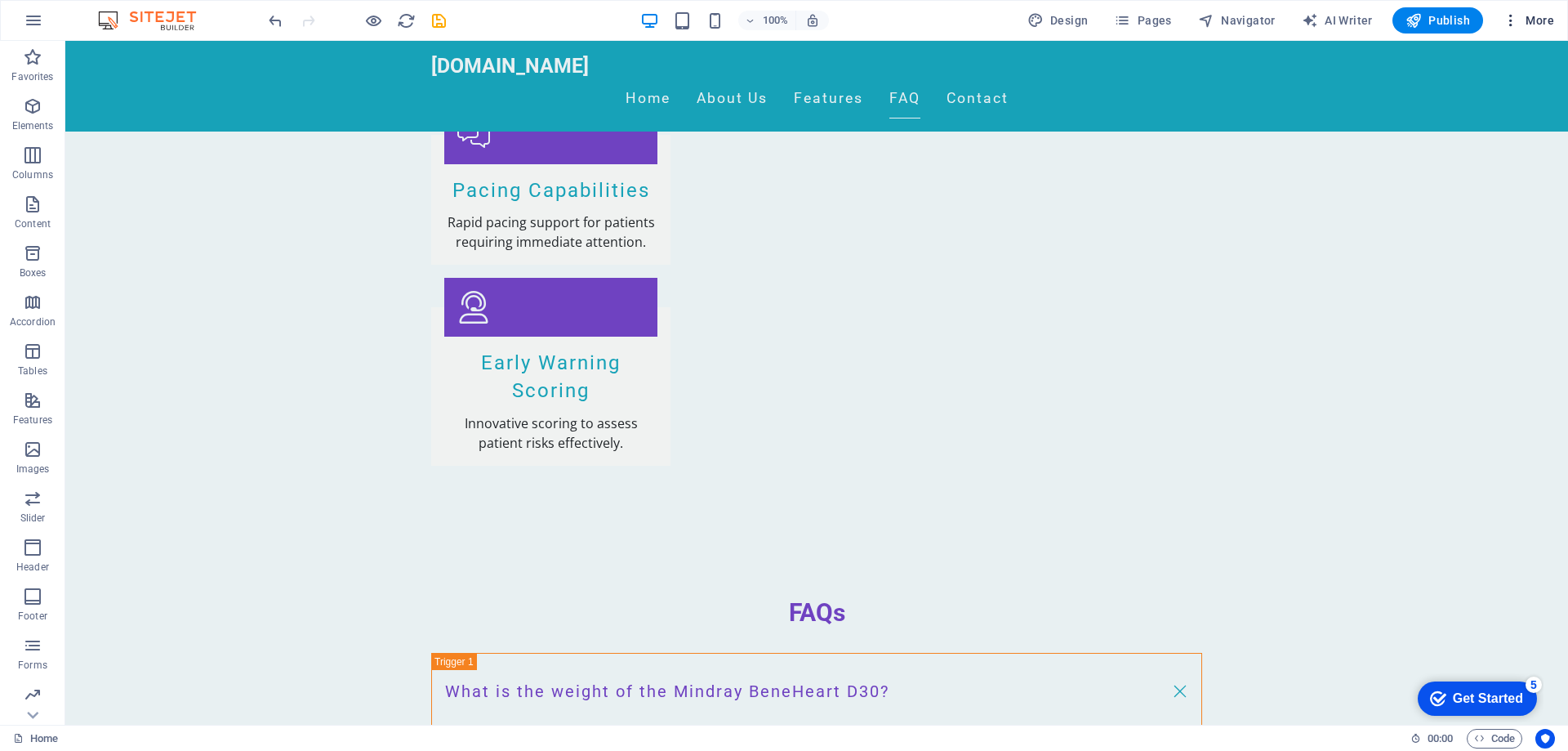
click at [1518, 27] on icon "button" at bounding box center [1511, 20] width 16 height 16
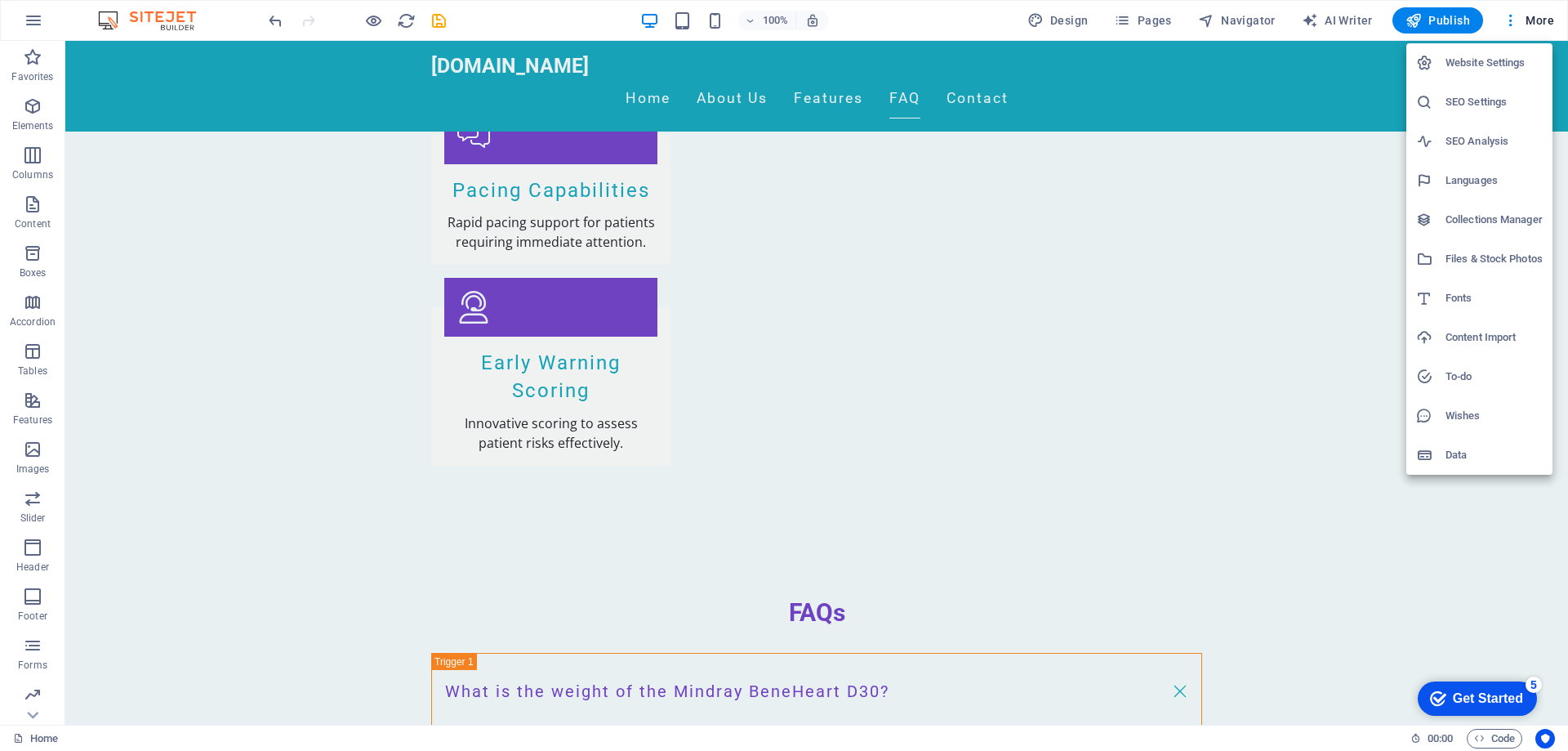
click at [1517, 256] on h6 "Files & Stock Photos" at bounding box center [1494, 259] width 97 height 19
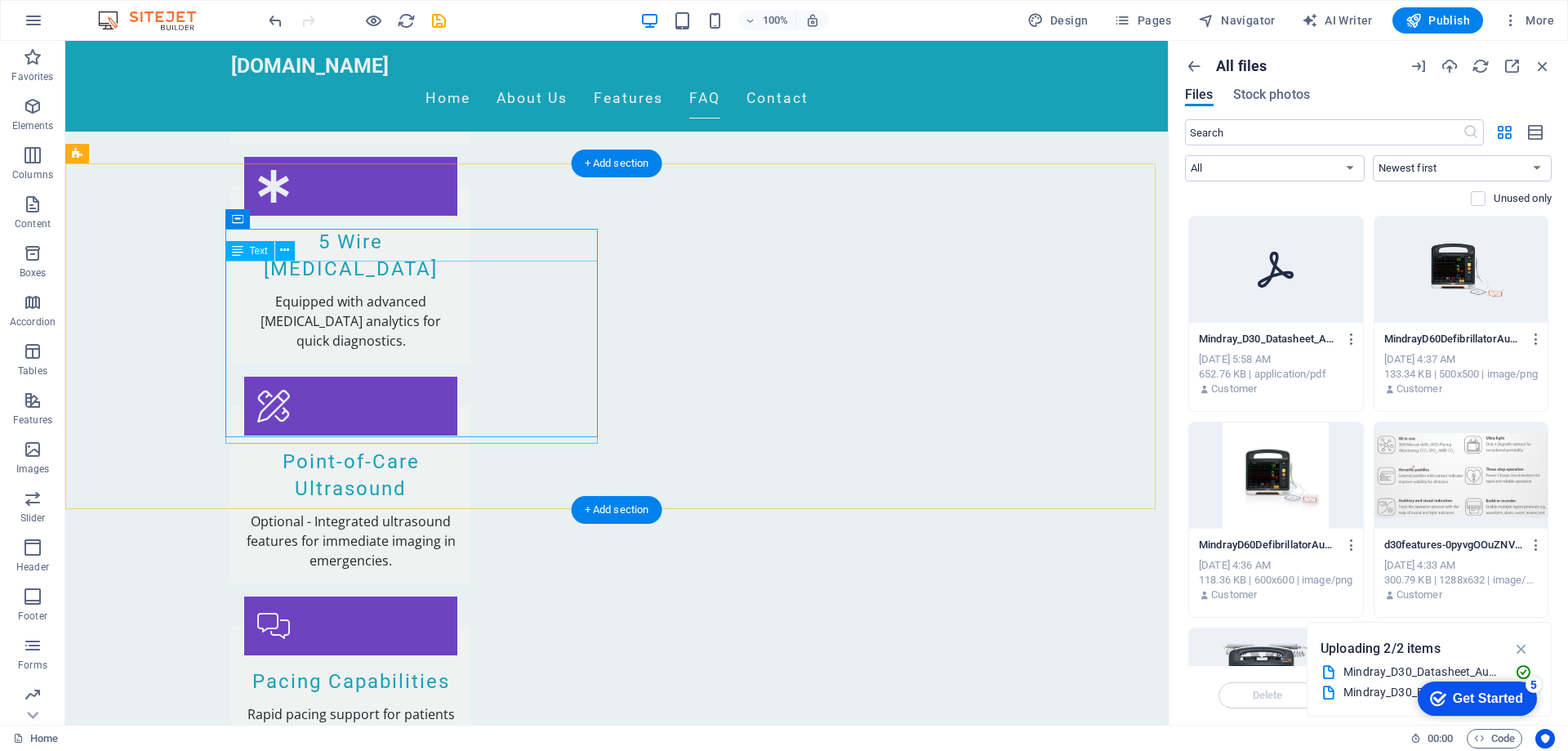
scroll to position [2498, 0]
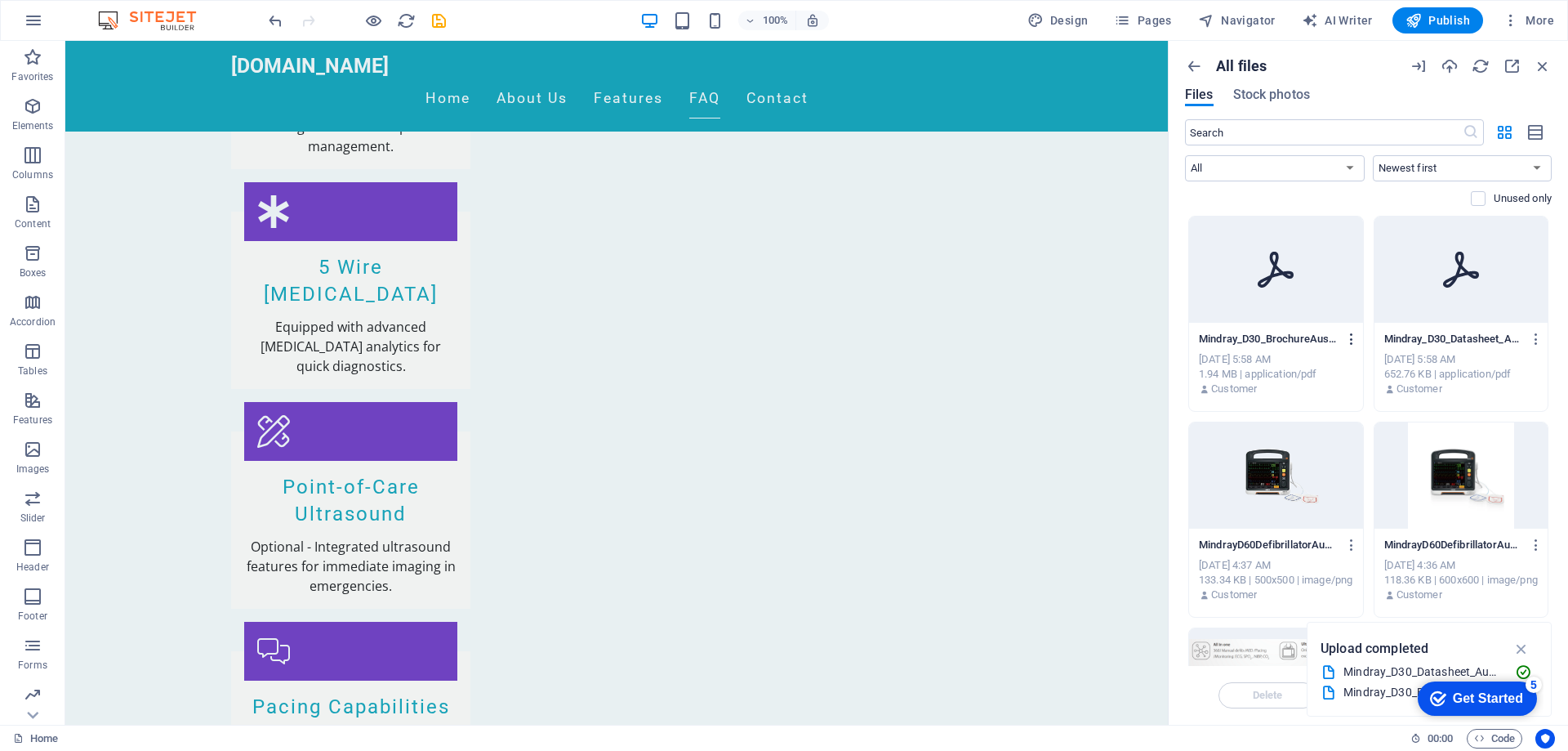
click at [1347, 340] on icon "button" at bounding box center [1352, 339] width 16 height 15
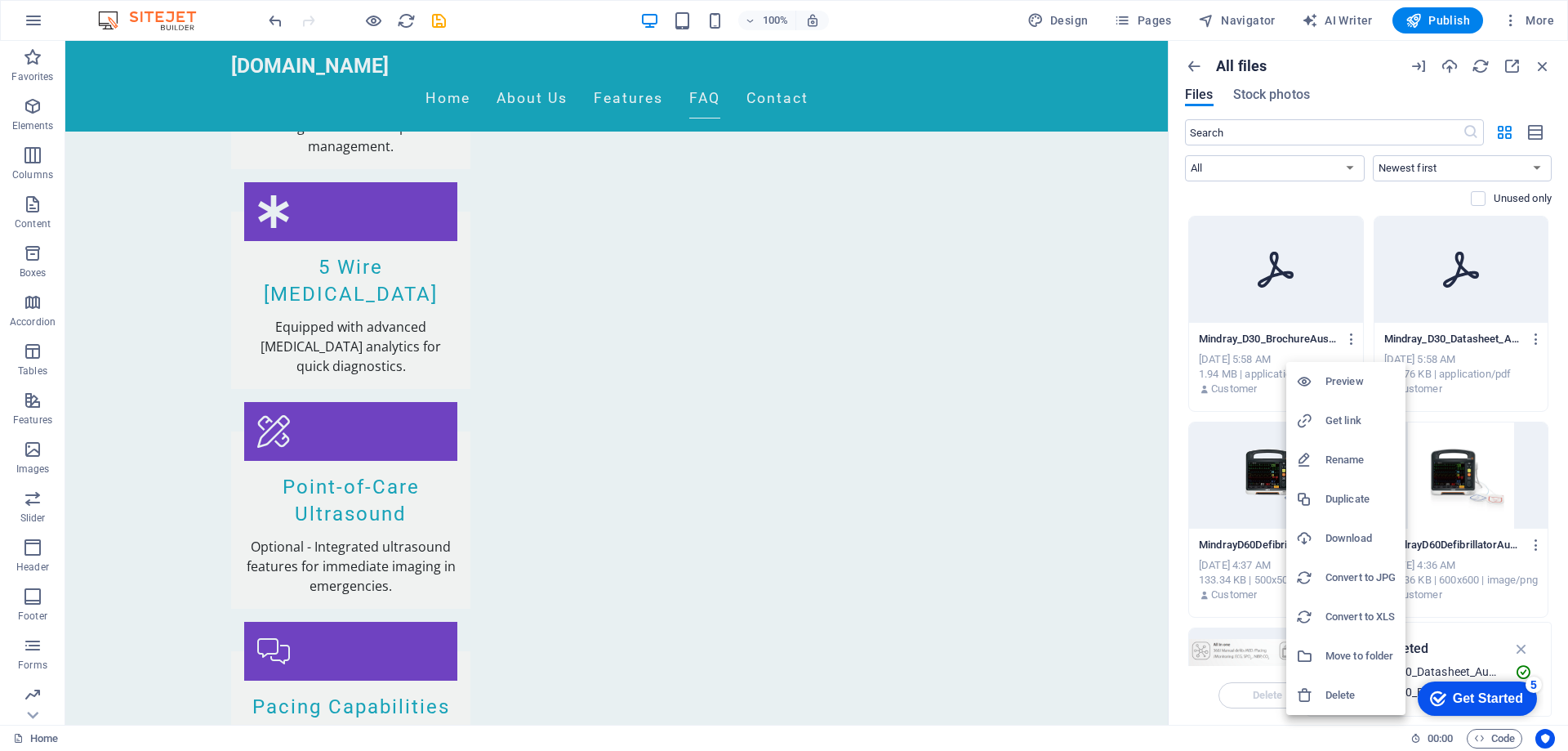
click at [1365, 420] on h6 "Get link" at bounding box center [1360, 420] width 70 height 19
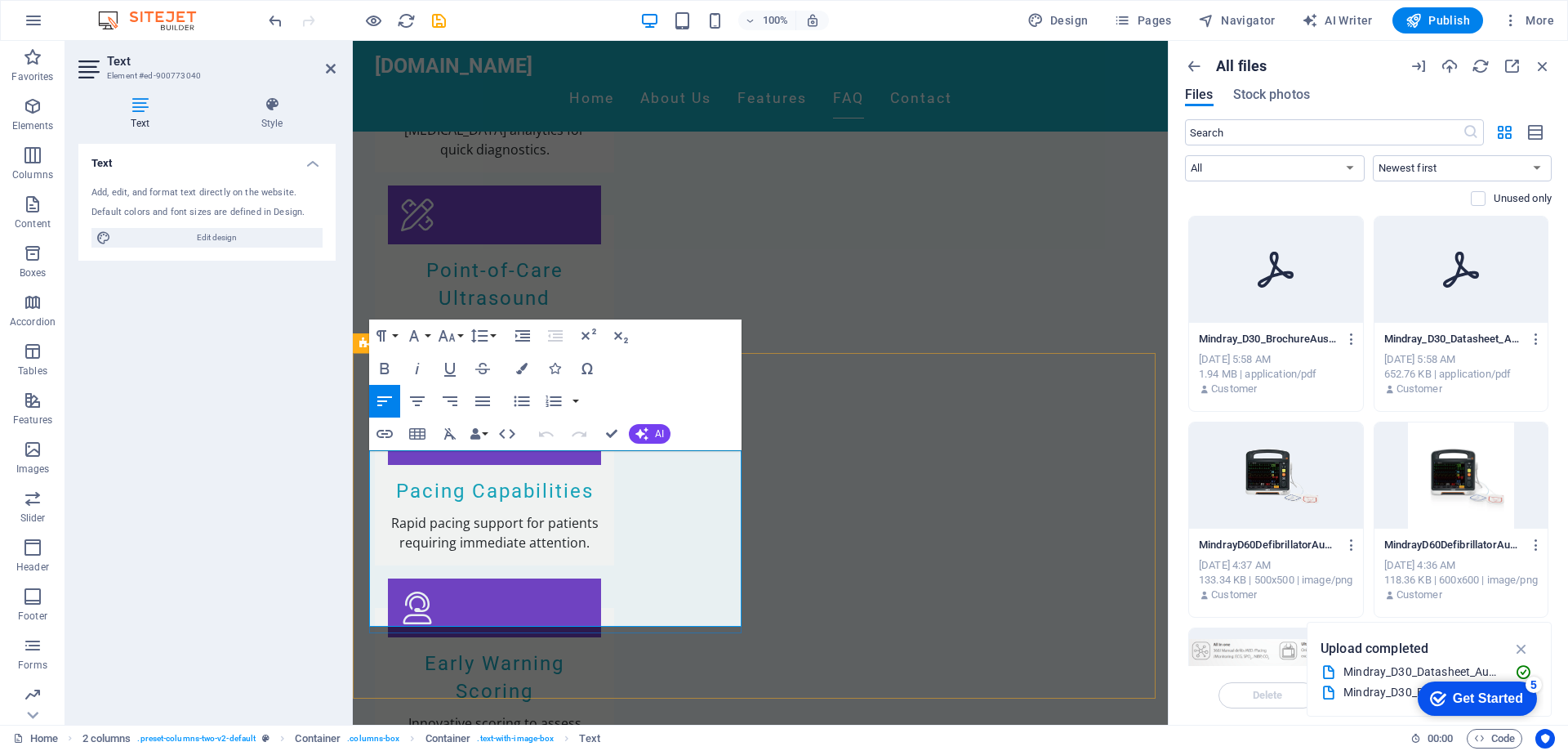
drag, startPoint x: 577, startPoint y: 481, endPoint x: 698, endPoint y: 483, distance: 121.0
drag, startPoint x: 698, startPoint y: 483, endPoint x: 580, endPoint y: 478, distance: 118.1
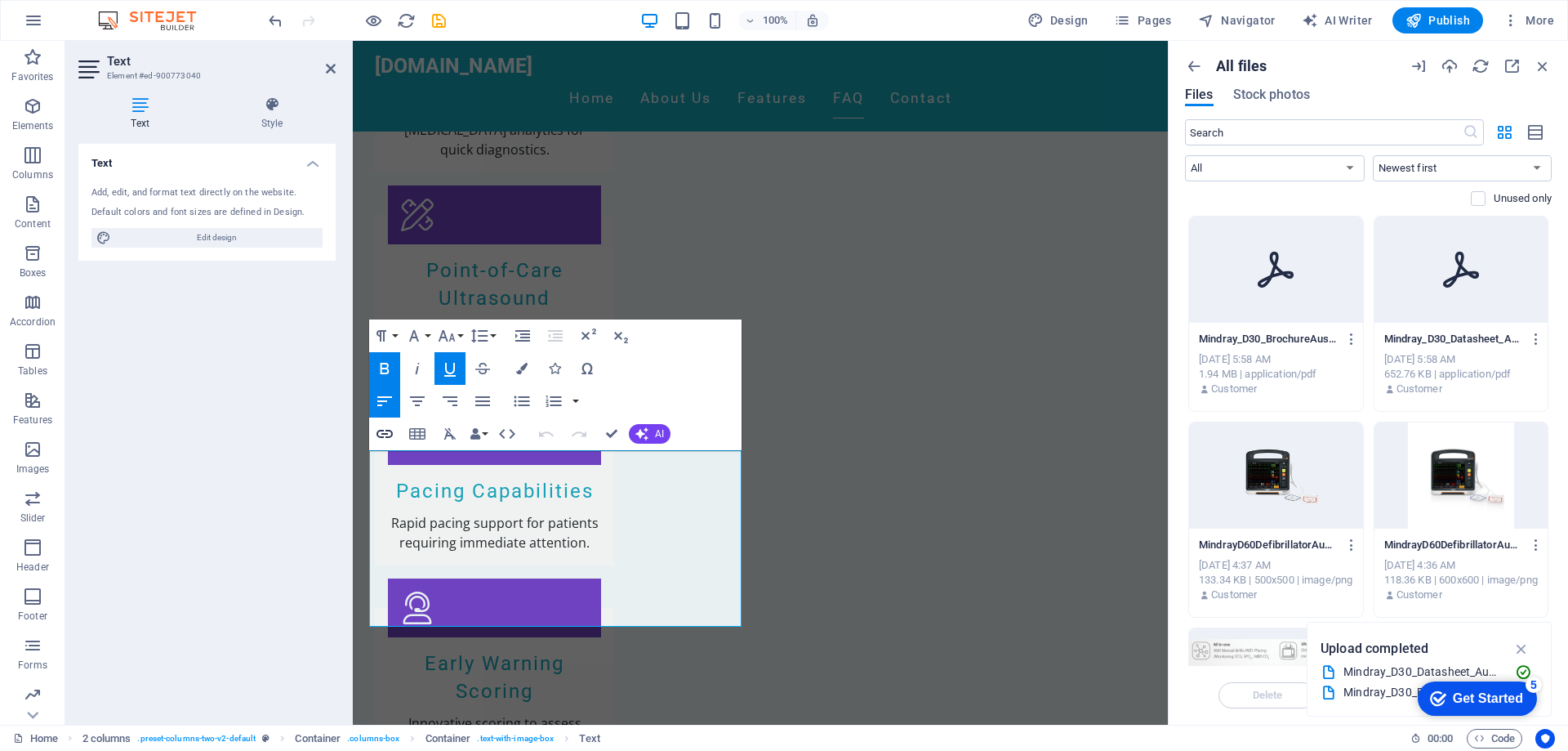
click at [389, 433] on icon "button" at bounding box center [385, 433] width 19 height 19
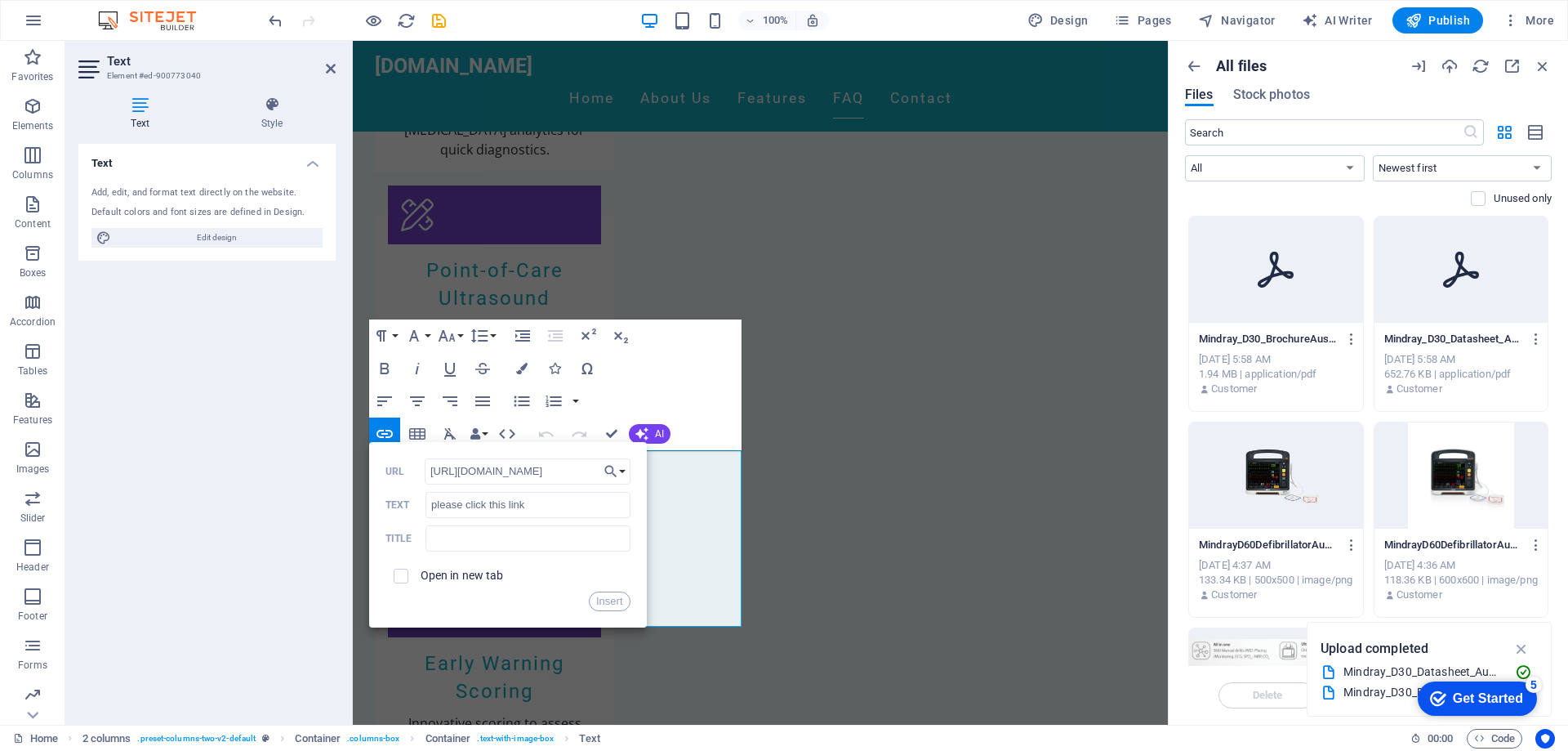
scroll to position [0, 430]
click at [447, 578] on label "Open in new tab" at bounding box center [463, 575] width 83 height 13
click at [618, 604] on button "Insert" at bounding box center [609, 602] width 42 height 19
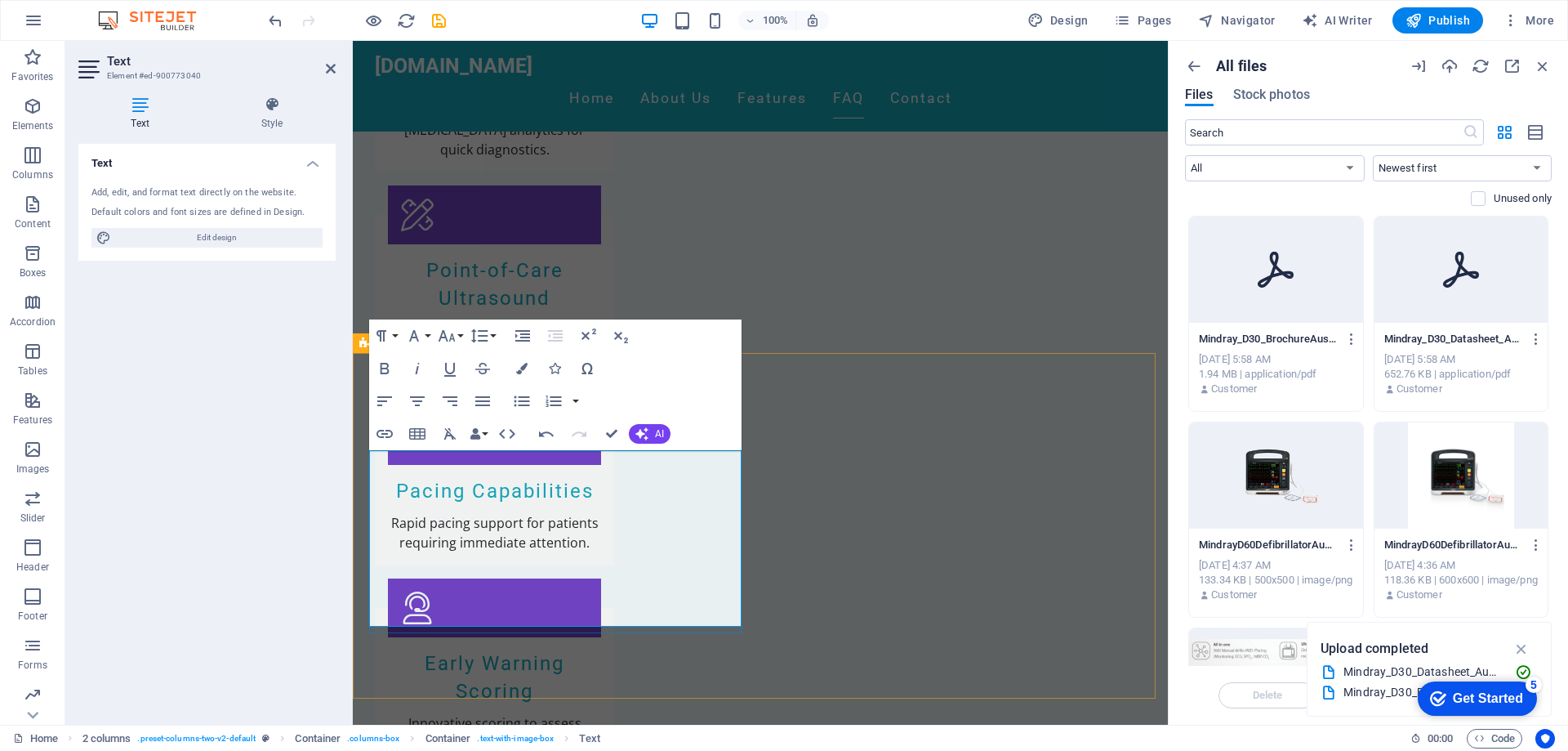
drag, startPoint x: 620, startPoint y: 563, endPoint x: 494, endPoint y: 555, distance: 126.3
type input "[URL][DOMAIN_NAME]"
type input "Mindray D60 Data sheet"
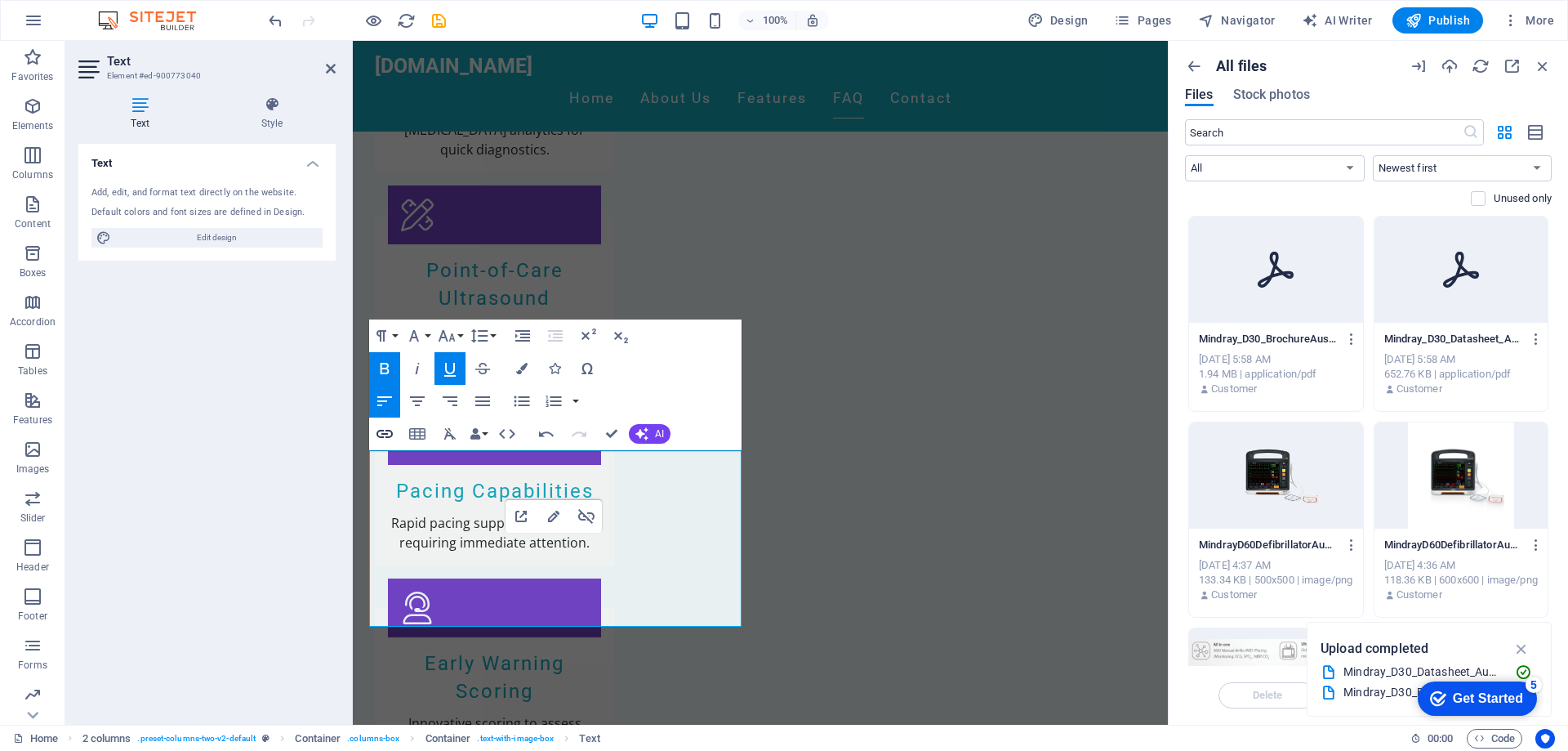
checkbox input "true"
click at [382, 432] on icon "button" at bounding box center [385, 433] width 19 height 19
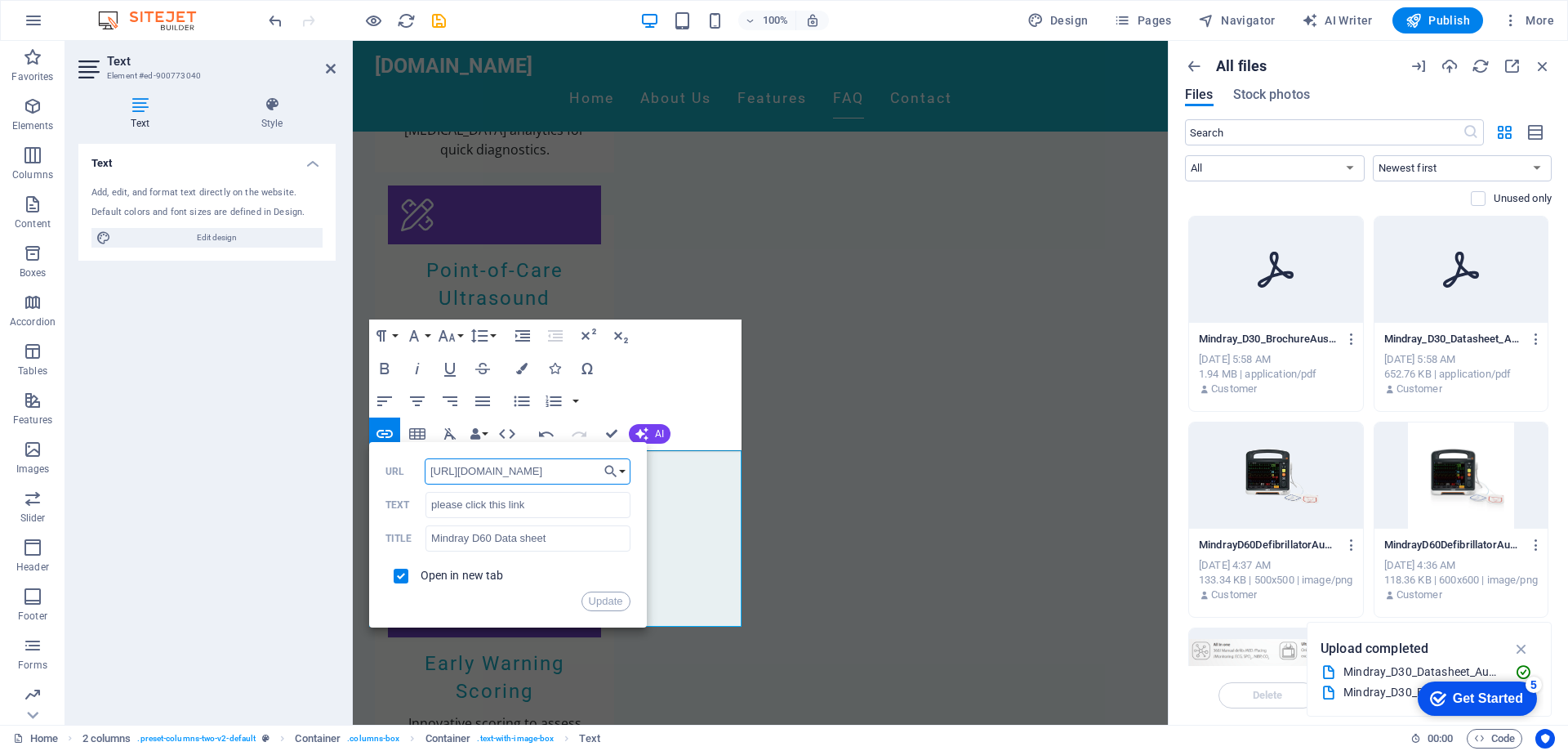
scroll to position [0, 461]
click at [1538, 346] on icon "button" at bounding box center [1537, 339] width 16 height 15
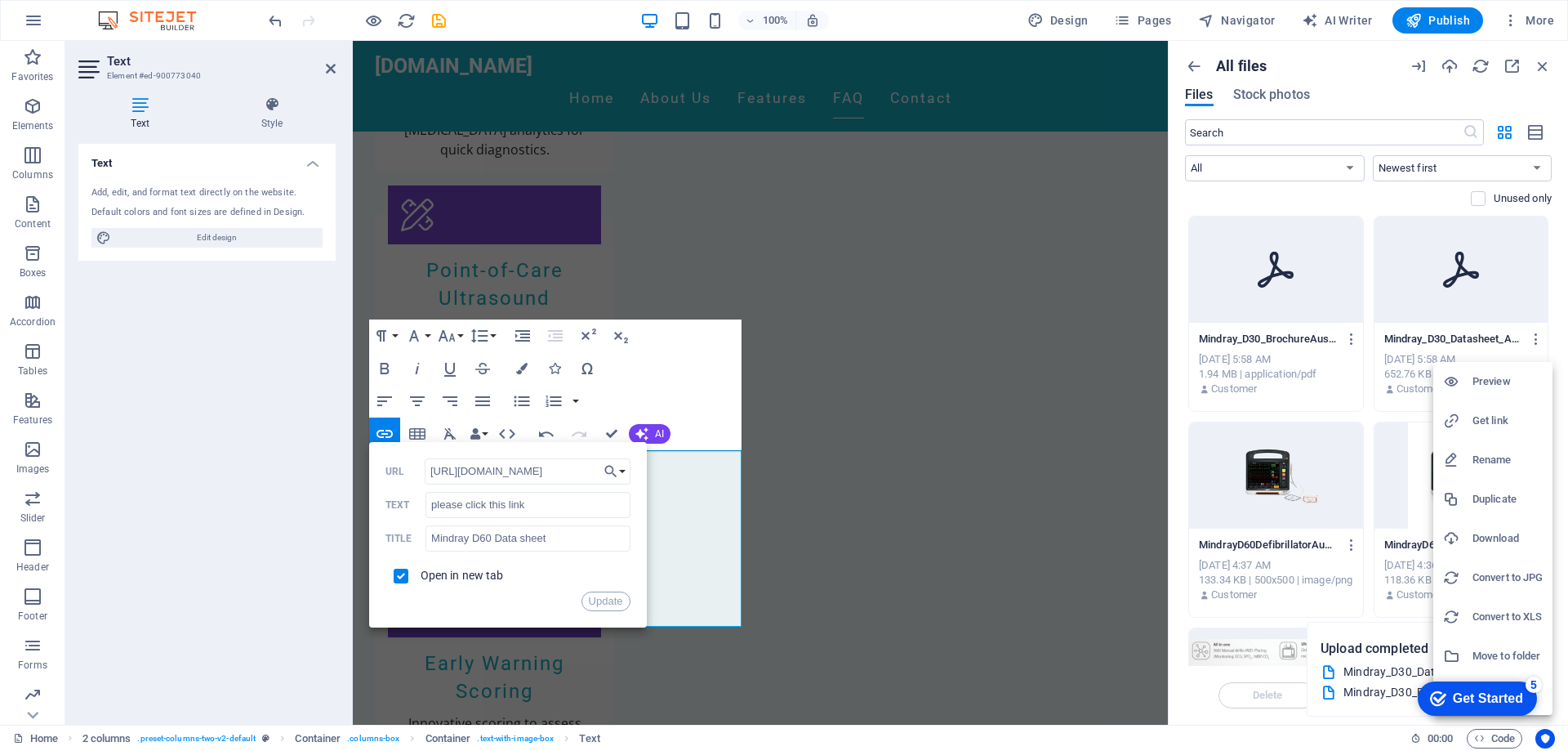
click at [1498, 424] on h6 "Get link" at bounding box center [1507, 420] width 70 height 19
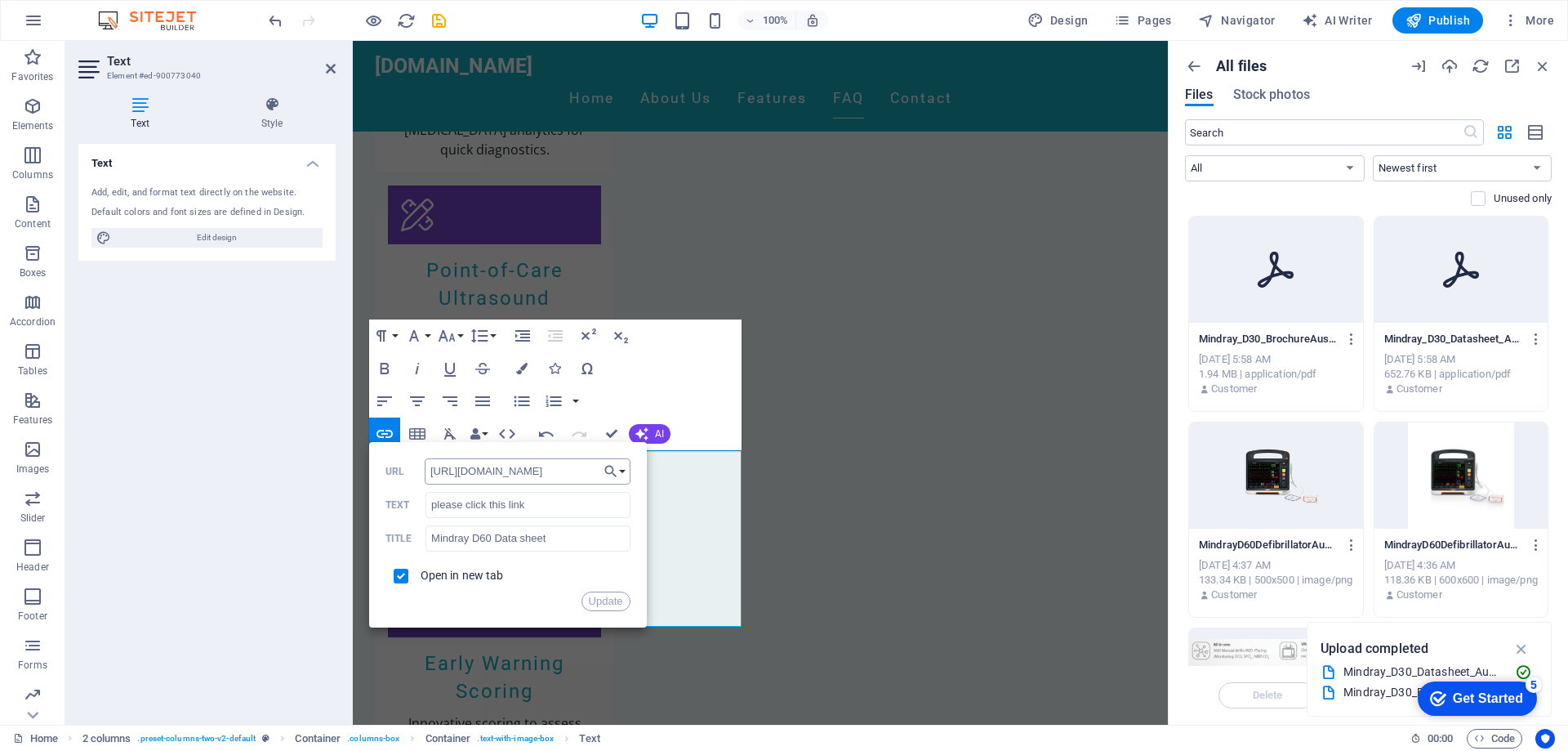
click at [544, 465] on input "[URL][DOMAIN_NAME]" at bounding box center [527, 471] width 206 height 27
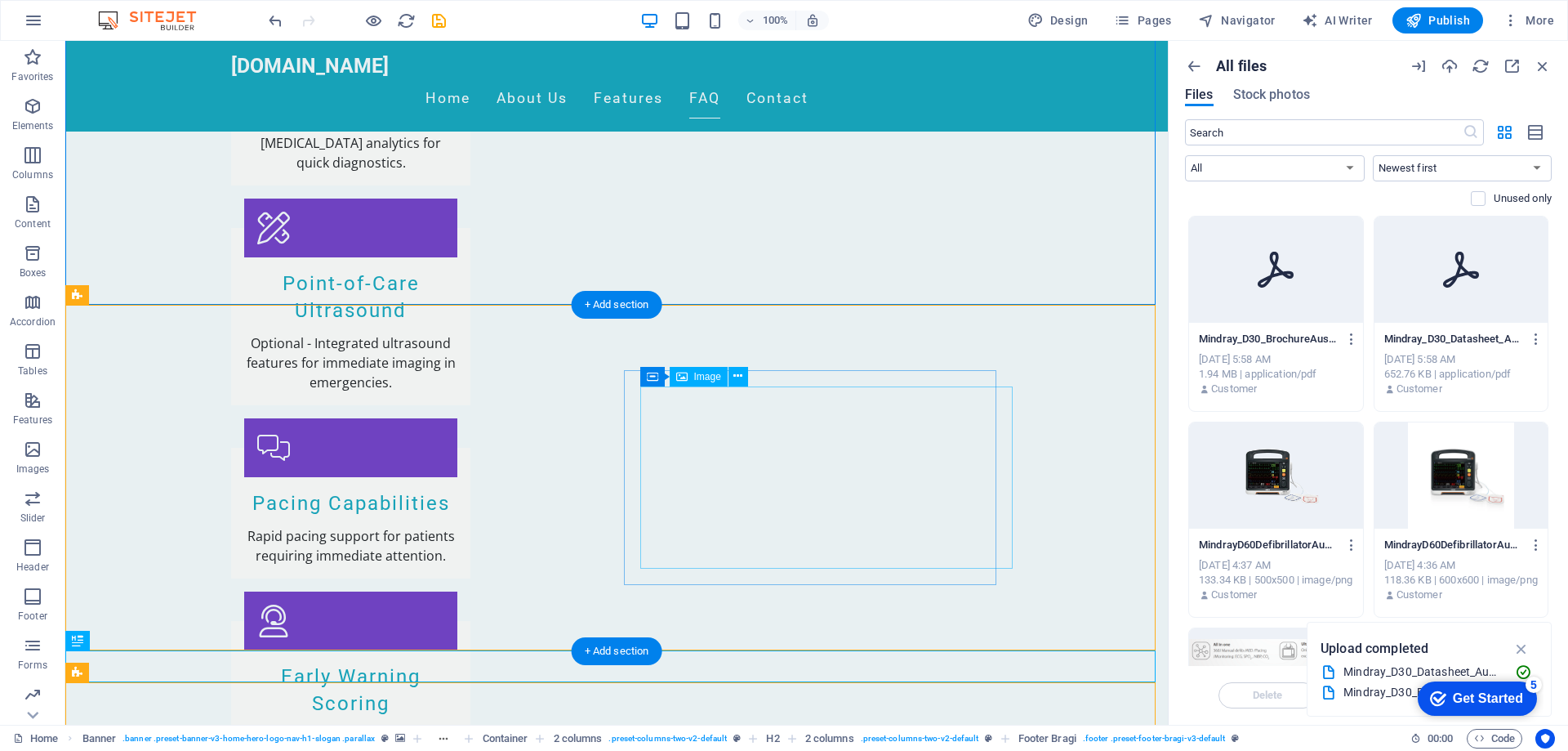
scroll to position [2859, 0]
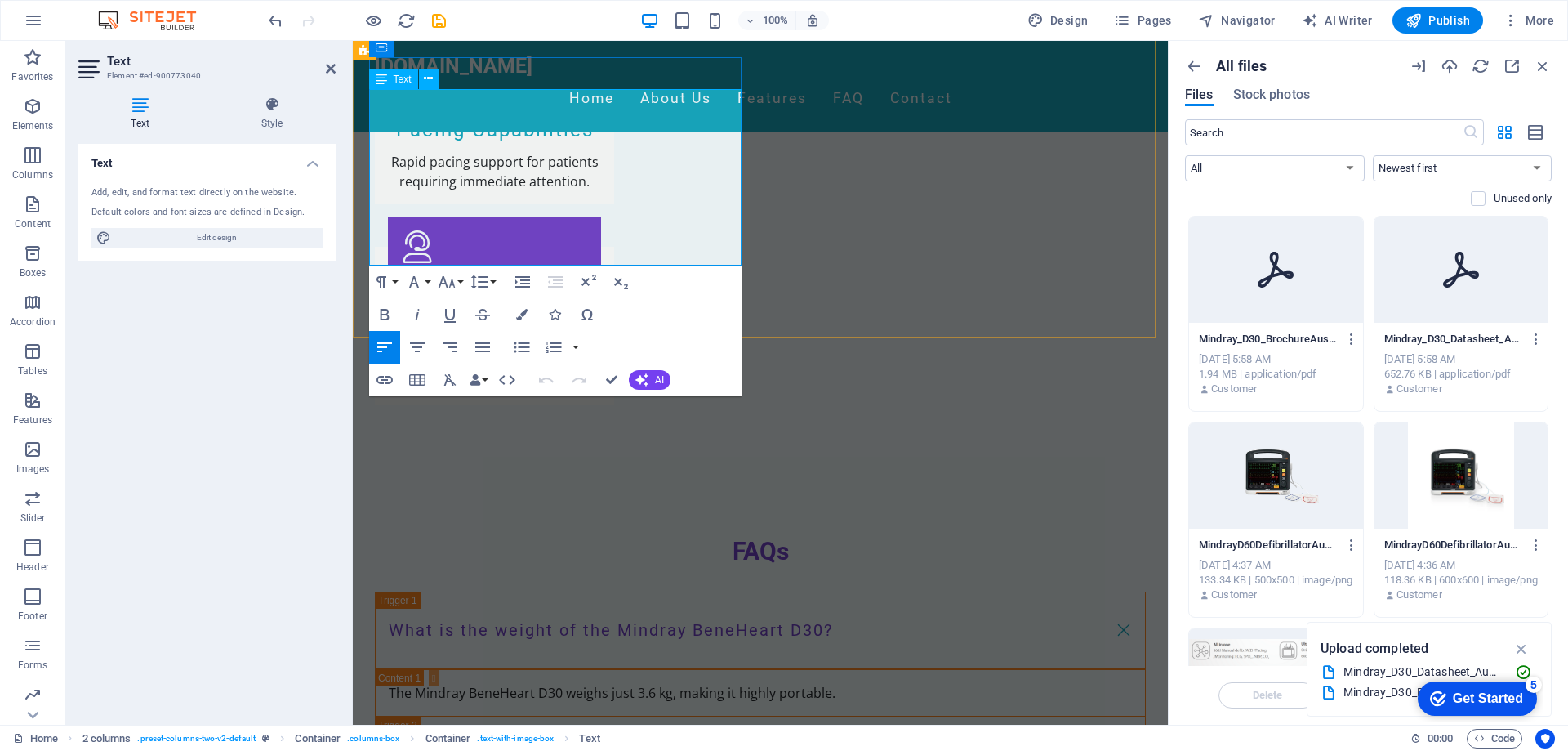
drag, startPoint x: 617, startPoint y: 201, endPoint x: 495, endPoint y: 202, distance: 122.0
click at [390, 379] on icon "button" at bounding box center [385, 379] width 16 height 8
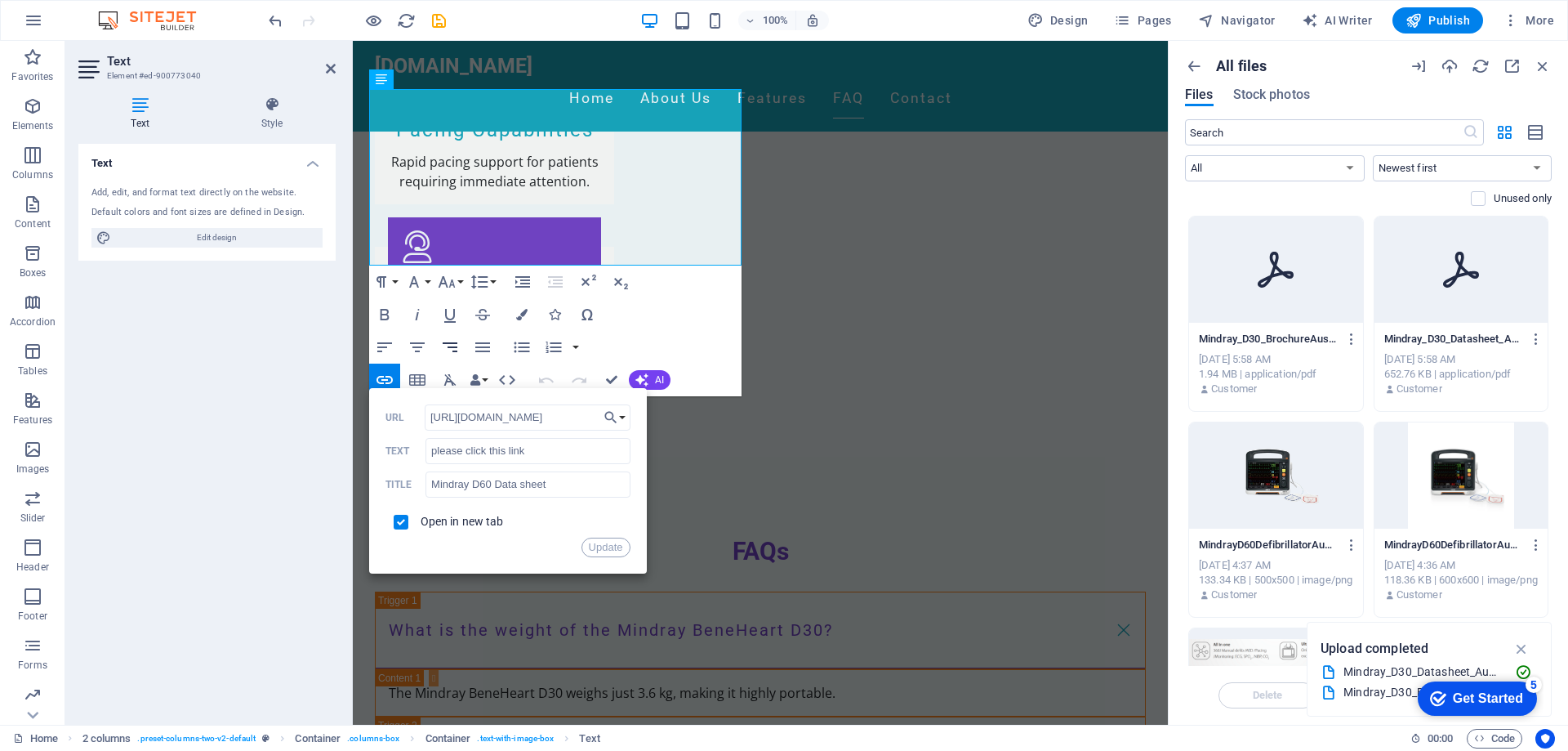
scroll to position [0, 461]
click at [485, 421] on input "[URL][DOMAIN_NAME]" at bounding box center [527, 418] width 206 height 27
type input "[URL][DOMAIN_NAME]"
click at [610, 538] on button "Update" at bounding box center [605, 548] width 49 height 19
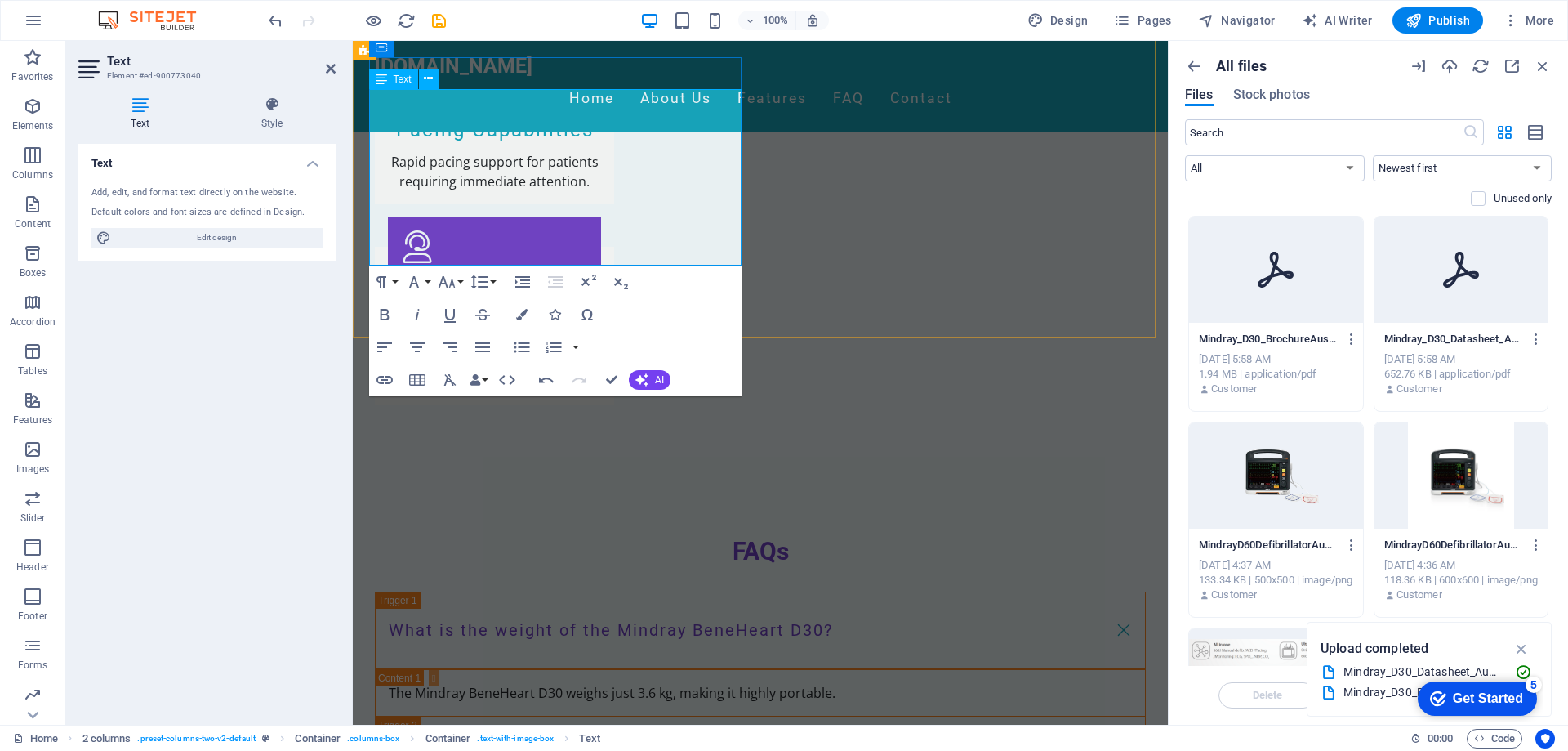
scroll to position [2778, 0]
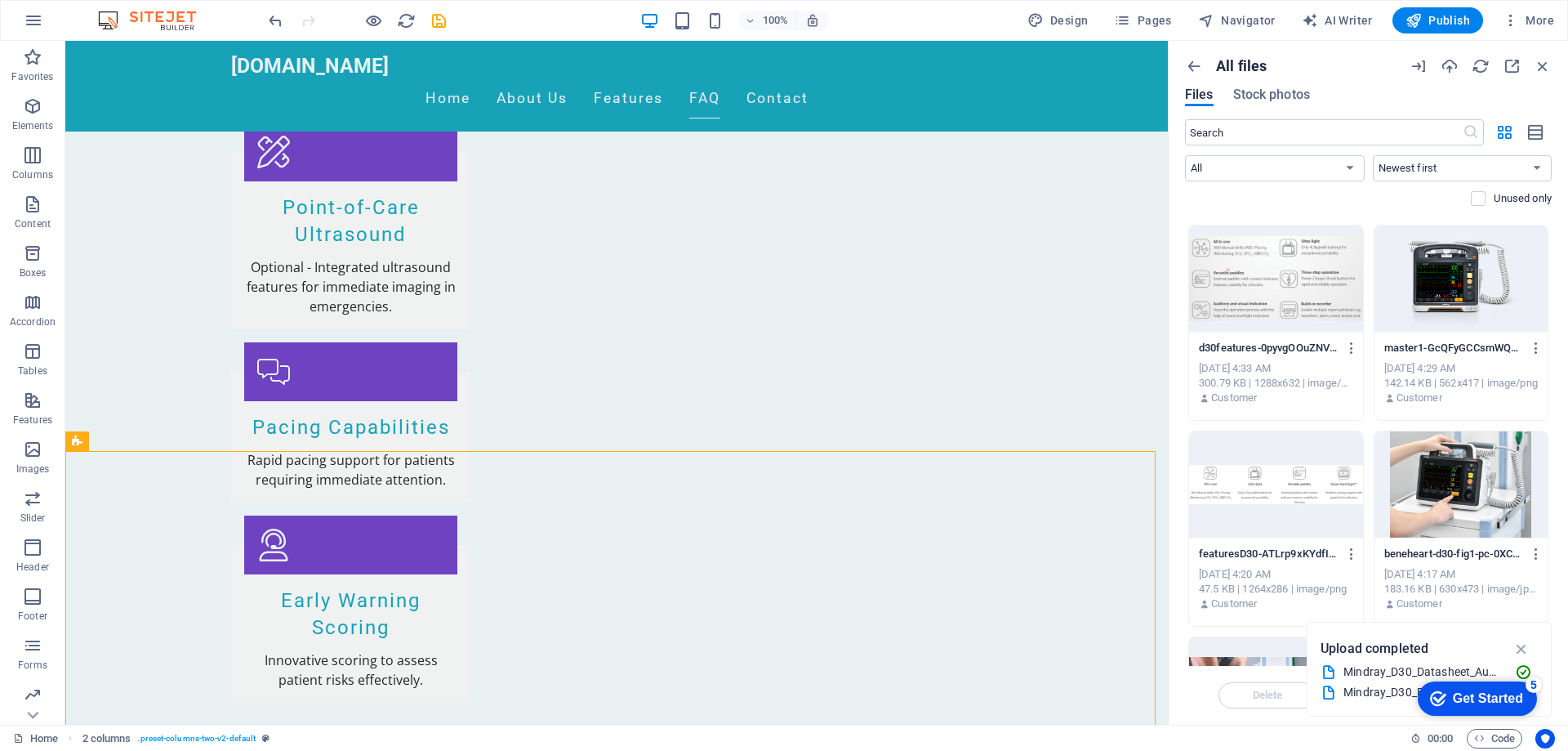
scroll to position [409, 0]
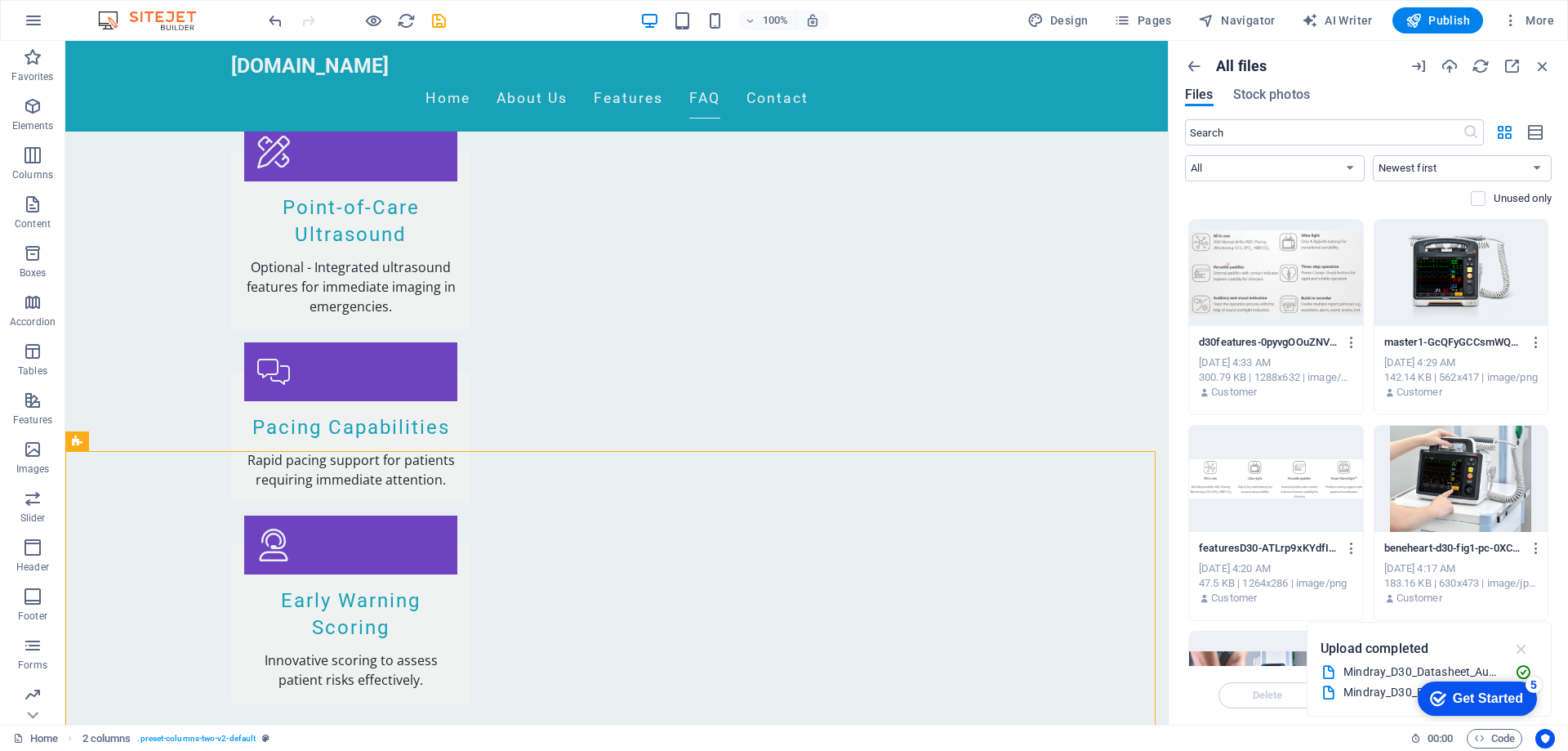
click at [1527, 644] on icon "button" at bounding box center [1521, 648] width 19 height 18
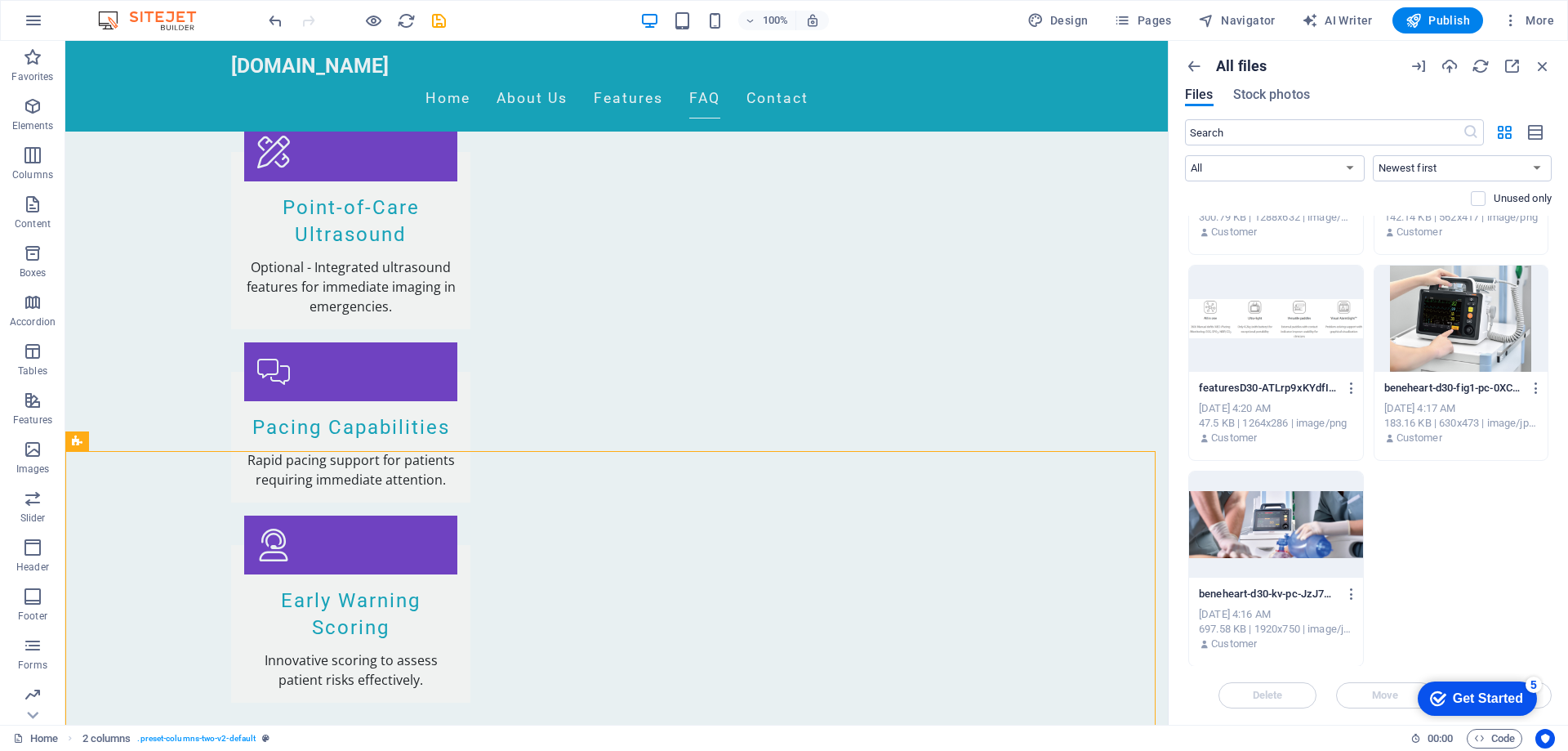
scroll to position [570, 0]
click at [1542, 63] on icon "button" at bounding box center [1542, 66] width 18 height 18
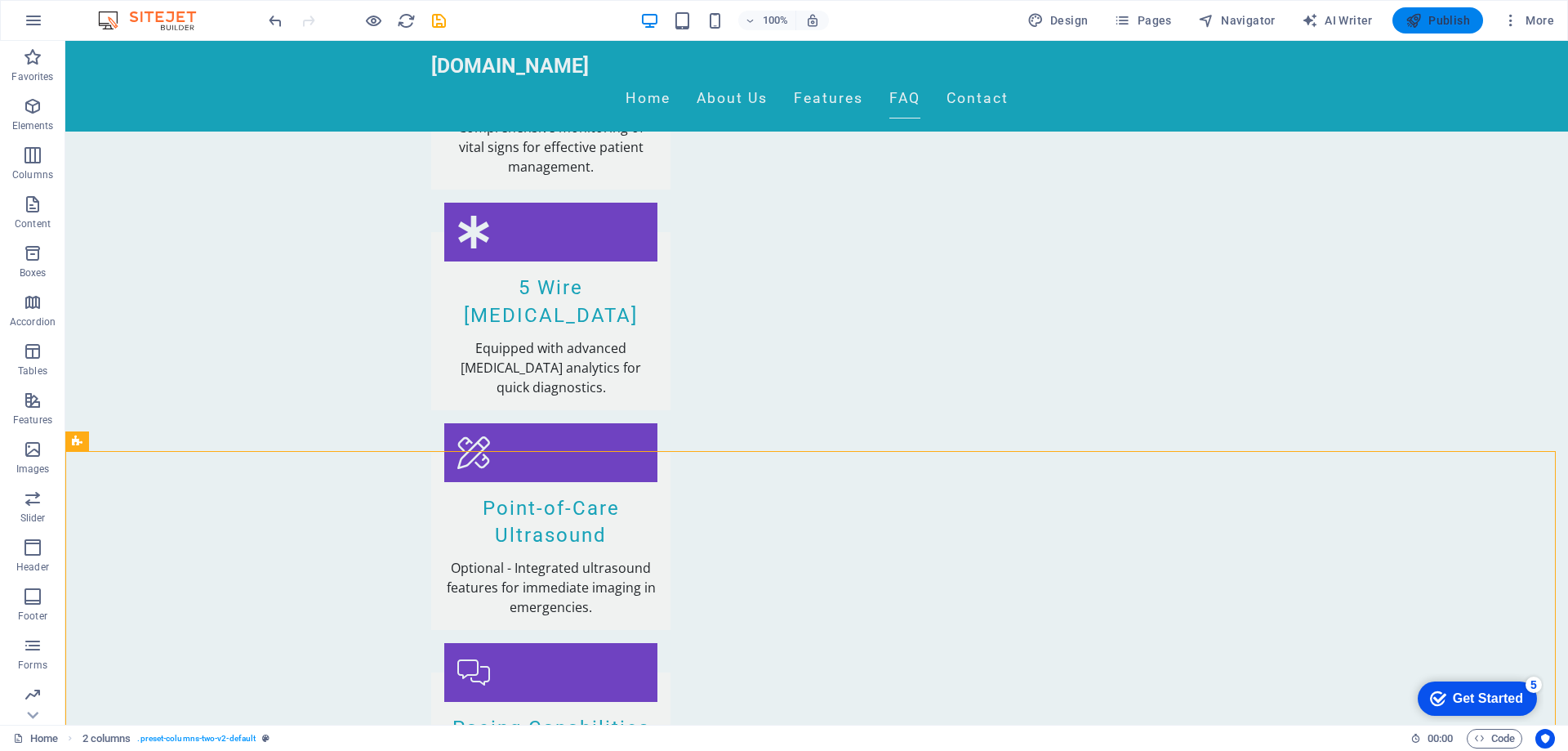
click at [1455, 20] on span "Publish" at bounding box center [1437, 20] width 65 height 16
